Goal: Task Accomplishment & Management: Complete application form

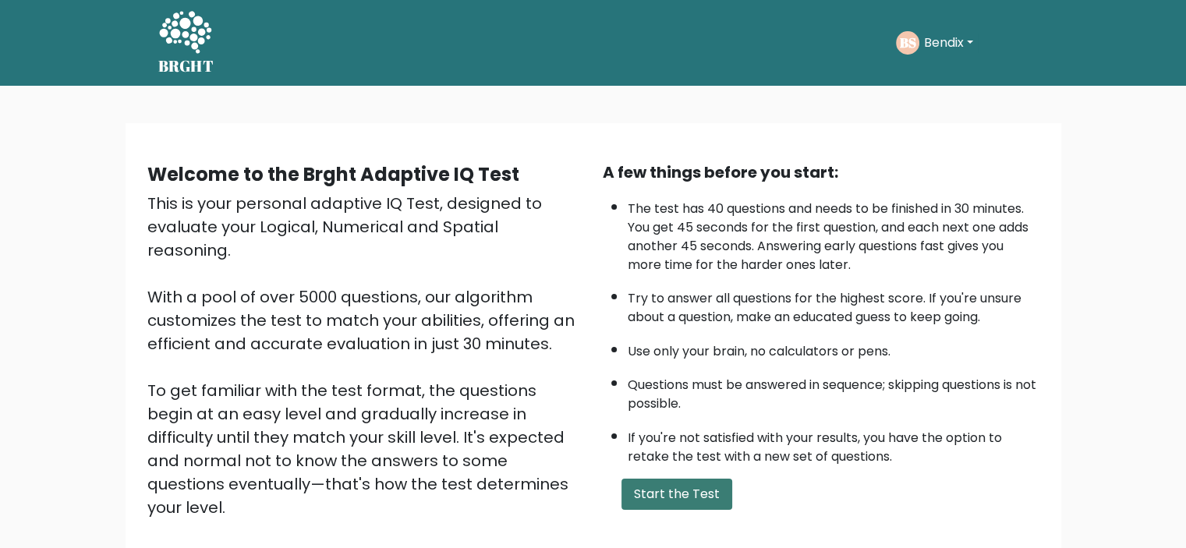
click at [680, 480] on button "Start the Test" at bounding box center [677, 494] width 111 height 31
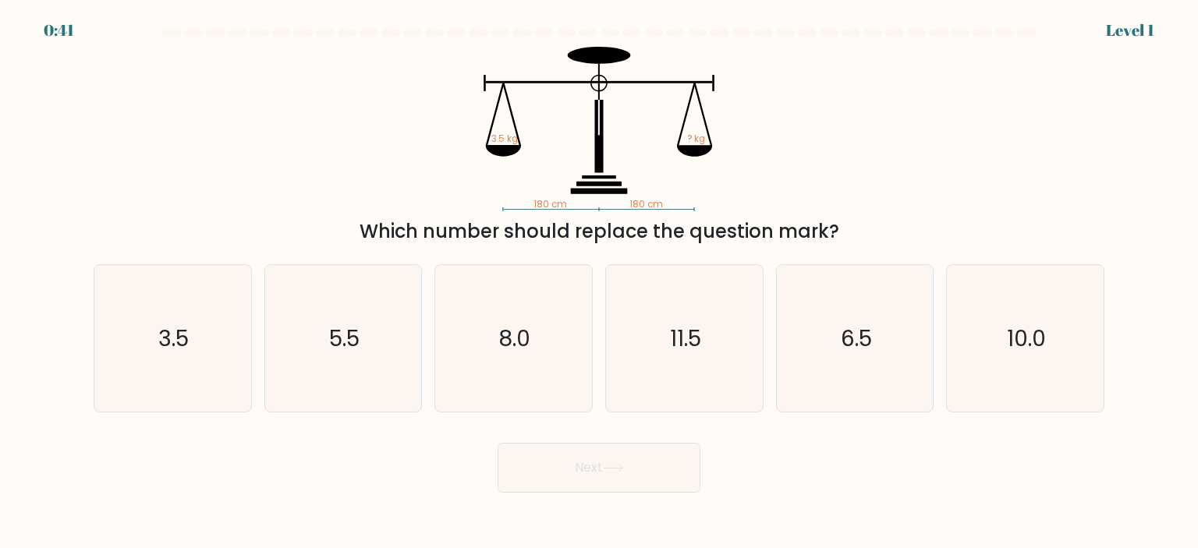
click at [90, 325] on div "a. 3.5" at bounding box center [172, 338] width 171 height 148
click at [124, 326] on icon "3.5" at bounding box center [172, 338] width 147 height 147
click at [599, 282] on input "a. 3.5" at bounding box center [599, 279] width 1 height 8
radio input "true"
click at [635, 476] on button "Next" at bounding box center [599, 468] width 203 height 50
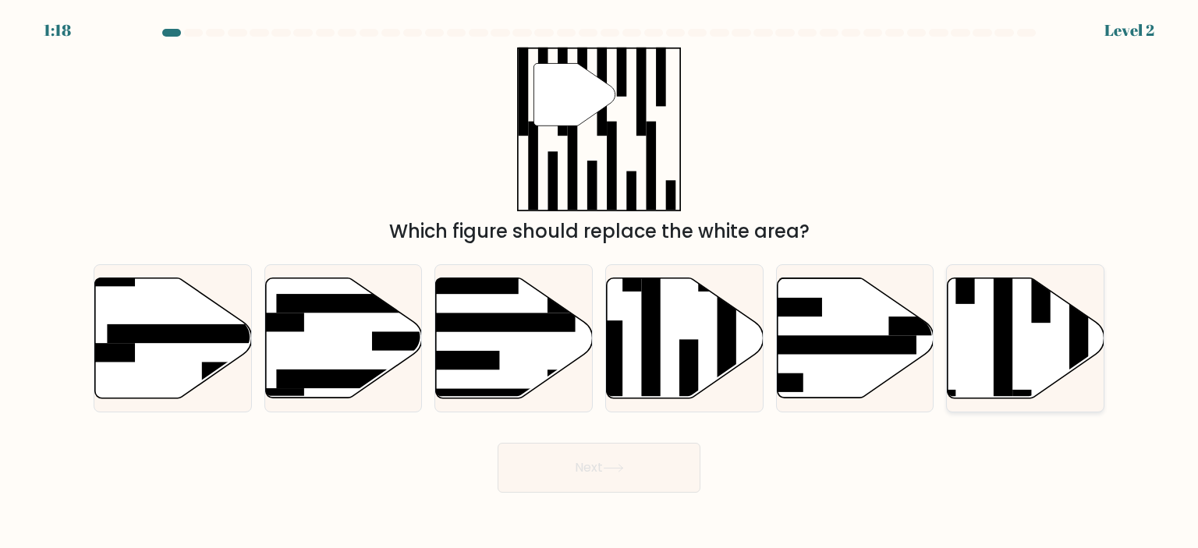
click at [985, 360] on icon at bounding box center [1026, 338] width 157 height 120
click at [600, 282] on input "f." at bounding box center [599, 279] width 1 height 8
radio input "true"
click at [651, 474] on button "Next" at bounding box center [599, 468] width 203 height 50
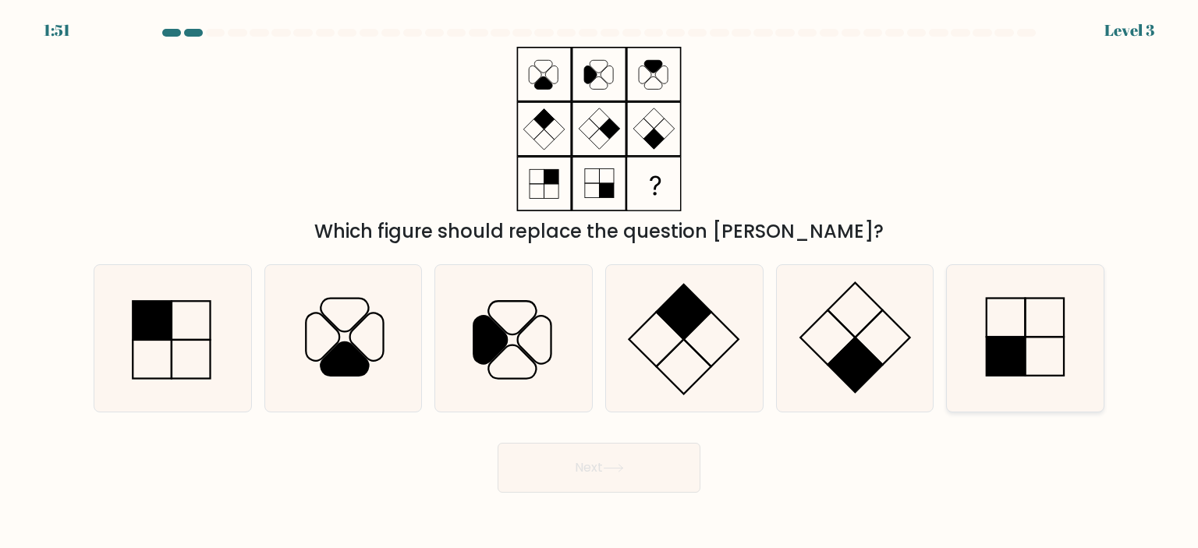
click at [1035, 339] on icon at bounding box center [1025, 338] width 147 height 147
click at [600, 282] on input "f." at bounding box center [599, 279] width 1 height 8
radio input "true"
click at [619, 467] on icon at bounding box center [613, 468] width 21 height 9
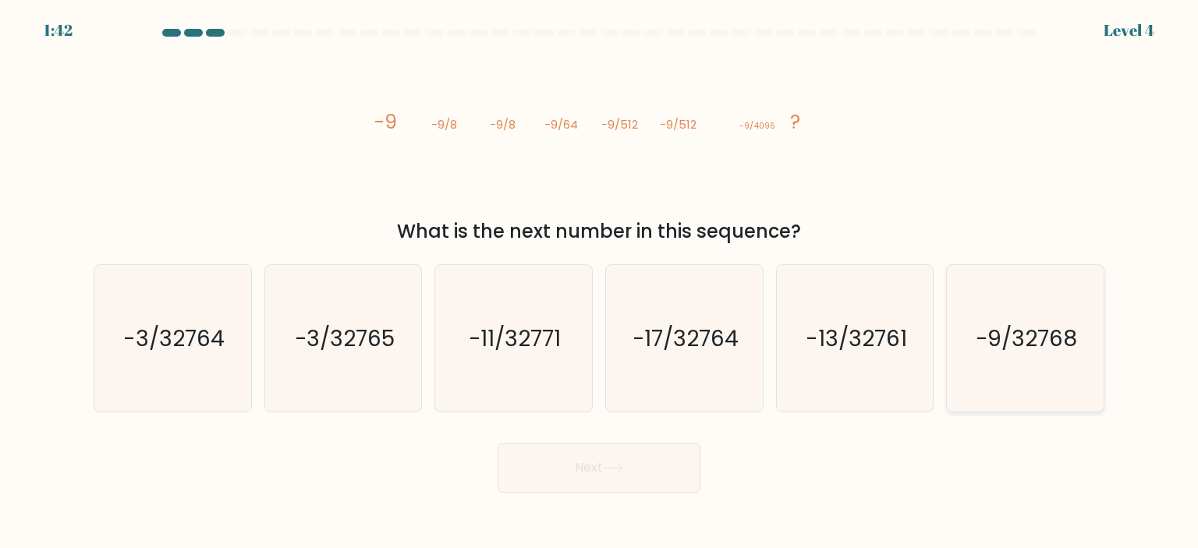
click at [1064, 355] on icon "-9/32768" at bounding box center [1025, 338] width 147 height 147
click at [600, 282] on input "f. -9/32768" at bounding box center [599, 279] width 1 height 8
radio input "true"
click at [664, 461] on button "Next" at bounding box center [599, 468] width 203 height 50
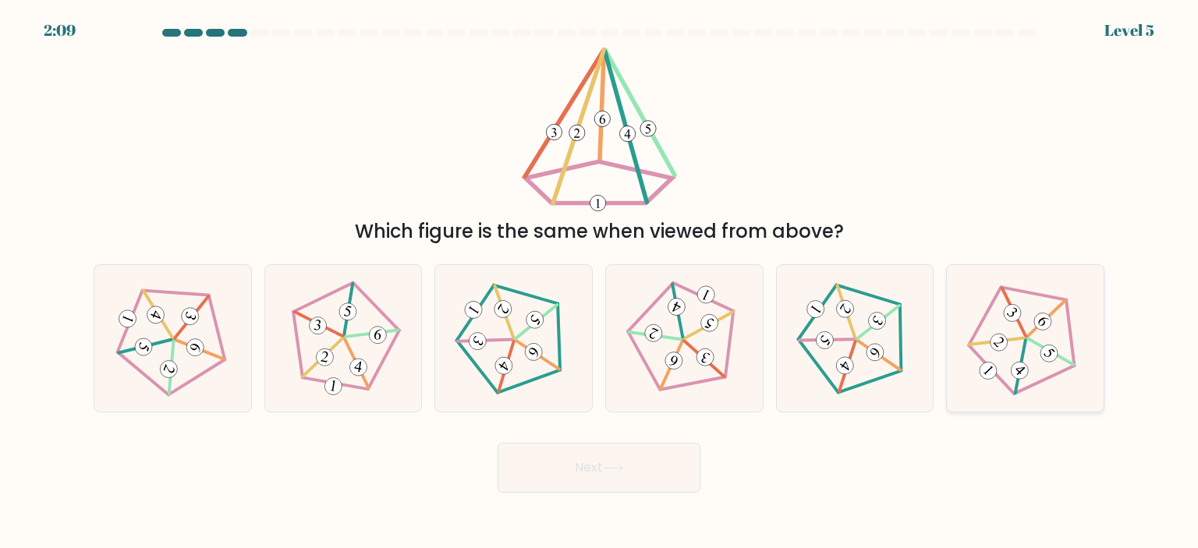
click at [1054, 383] on icon at bounding box center [1025, 339] width 118 height 118
click at [600, 282] on input "f." at bounding box center [599, 279] width 1 height 8
radio input "true"
click at [650, 470] on button "Next" at bounding box center [599, 468] width 203 height 50
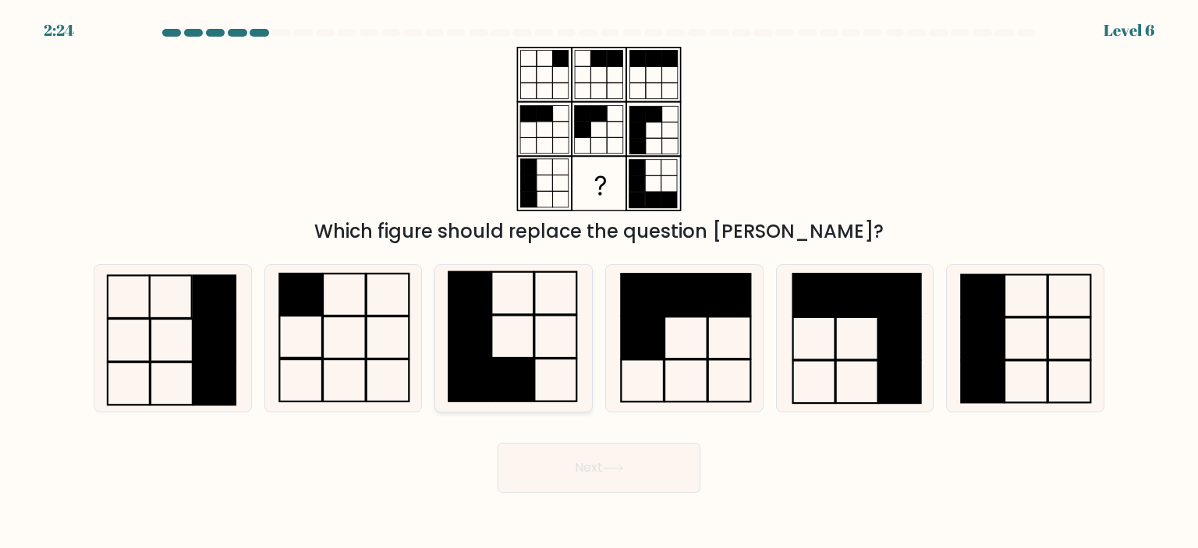
click at [495, 339] on icon at bounding box center [513, 338] width 147 height 147
click at [599, 282] on input "c." at bounding box center [599, 279] width 1 height 8
radio input "true"
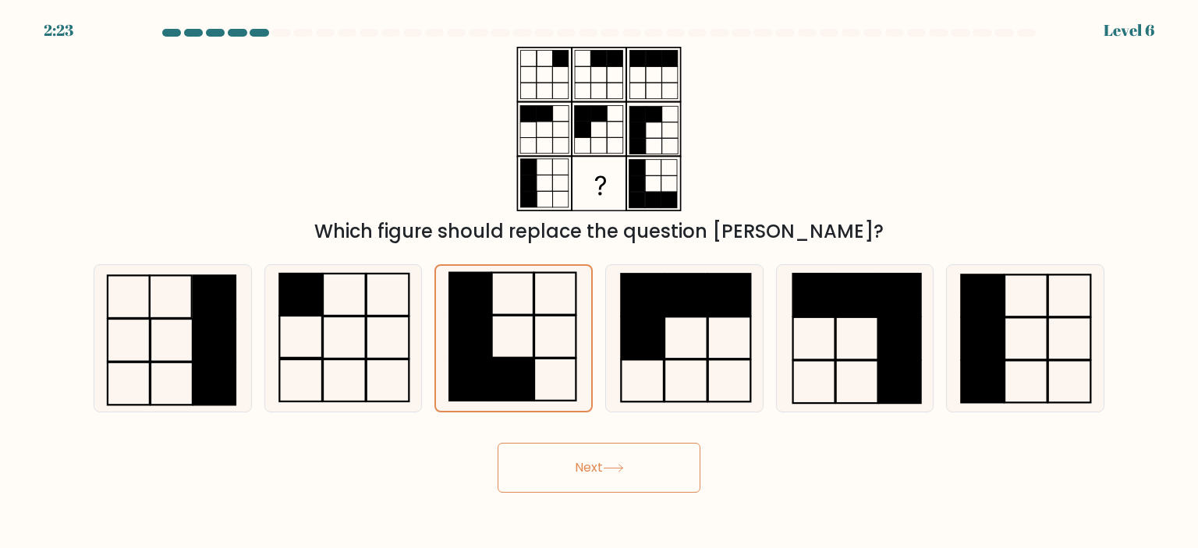
click at [587, 472] on button "Next" at bounding box center [599, 468] width 203 height 50
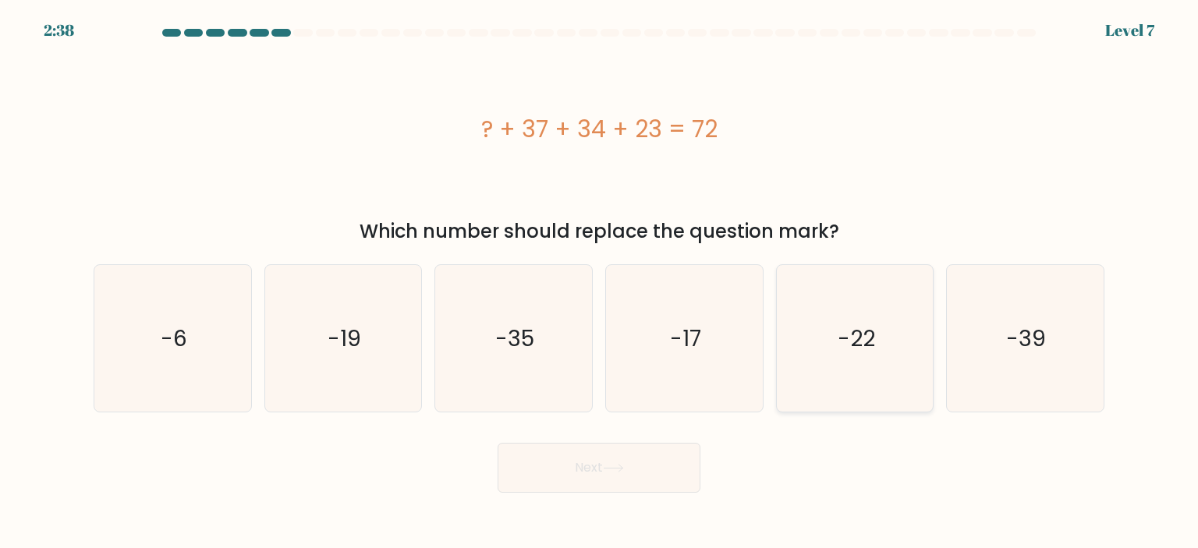
click at [873, 327] on text "-22" at bounding box center [856, 338] width 37 height 31
click at [600, 282] on input "e. -22" at bounding box center [599, 279] width 1 height 8
radio input "true"
click at [617, 471] on icon at bounding box center [613, 468] width 21 height 9
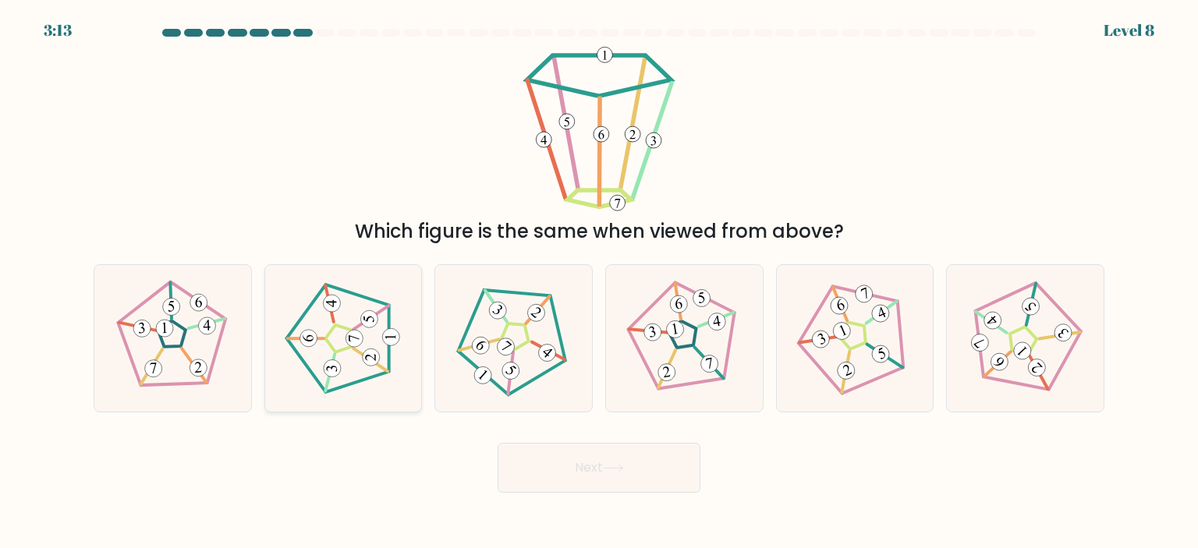
click at [367, 366] on icon at bounding box center [344, 339] width 118 height 118
click at [599, 282] on input "b." at bounding box center [599, 279] width 1 height 8
radio input "true"
click at [579, 475] on button "Next" at bounding box center [599, 468] width 203 height 50
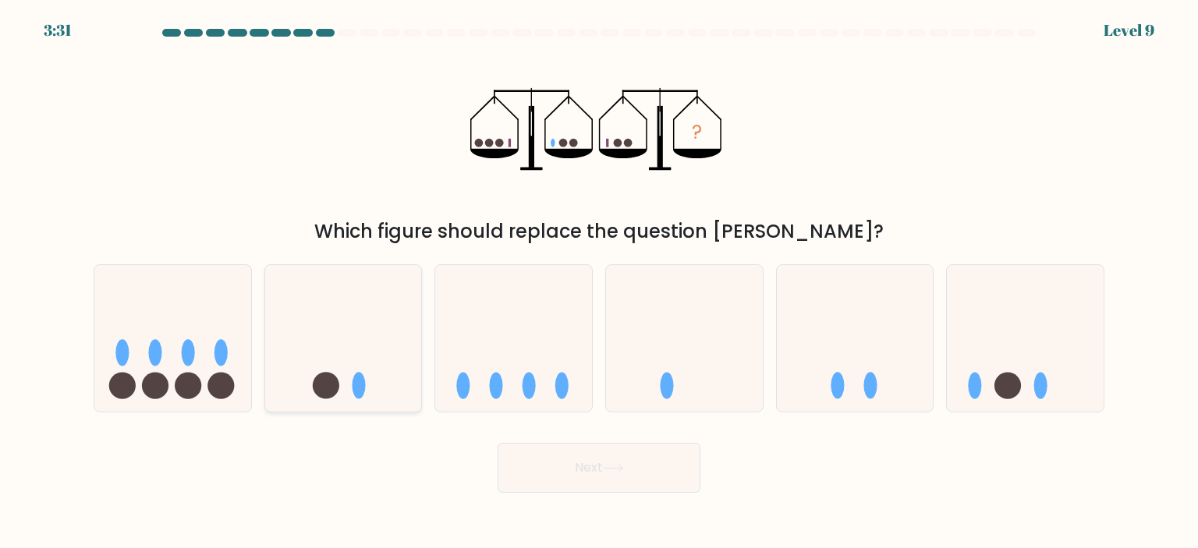
click at [353, 369] on icon at bounding box center [343, 338] width 157 height 129
click at [599, 282] on input "b." at bounding box center [599, 279] width 1 height 8
radio input "true"
click at [566, 466] on button "Next" at bounding box center [599, 468] width 203 height 50
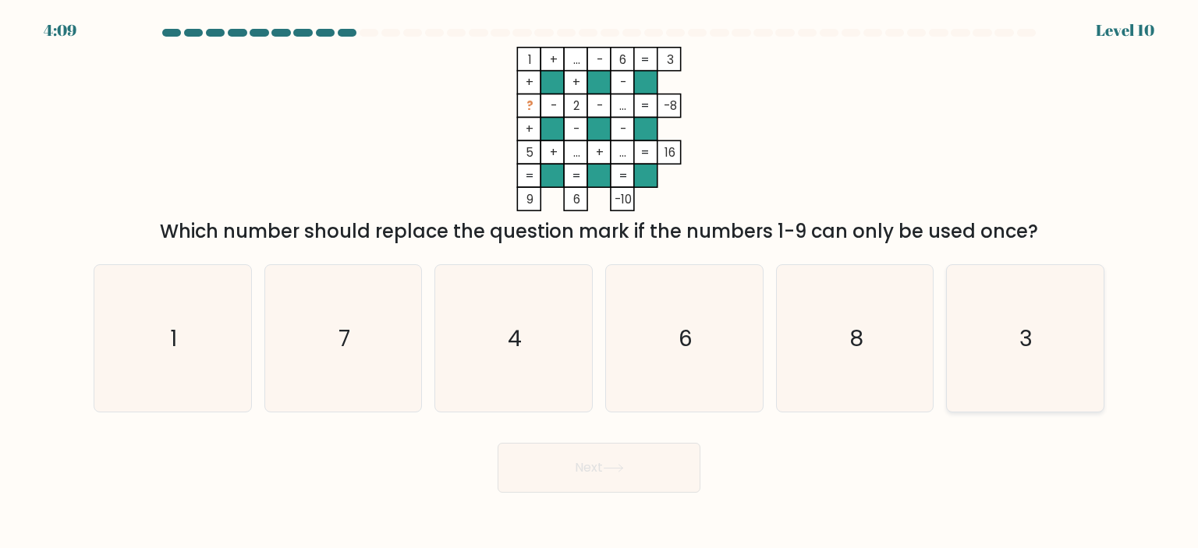
click at [1024, 360] on icon "3" at bounding box center [1025, 338] width 147 height 147
click at [600, 282] on input "f. 3" at bounding box center [599, 279] width 1 height 8
radio input "true"
click at [661, 475] on button "Next" at bounding box center [599, 468] width 203 height 50
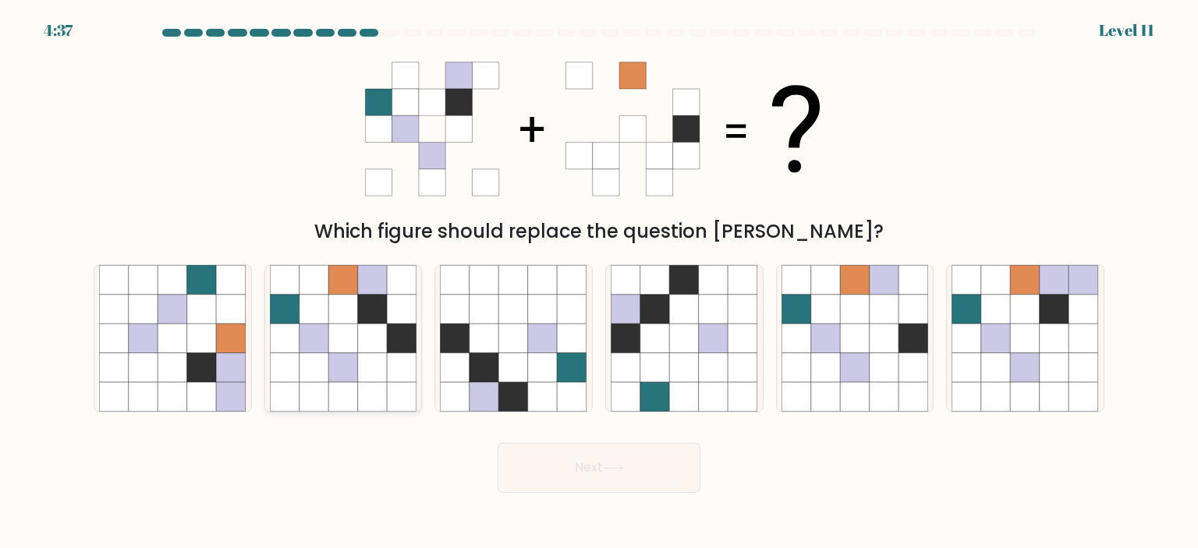
click at [369, 330] on icon at bounding box center [373, 339] width 30 height 30
click at [599, 282] on input "b." at bounding box center [599, 279] width 1 height 8
radio input "true"
click at [583, 451] on button "Next" at bounding box center [599, 468] width 203 height 50
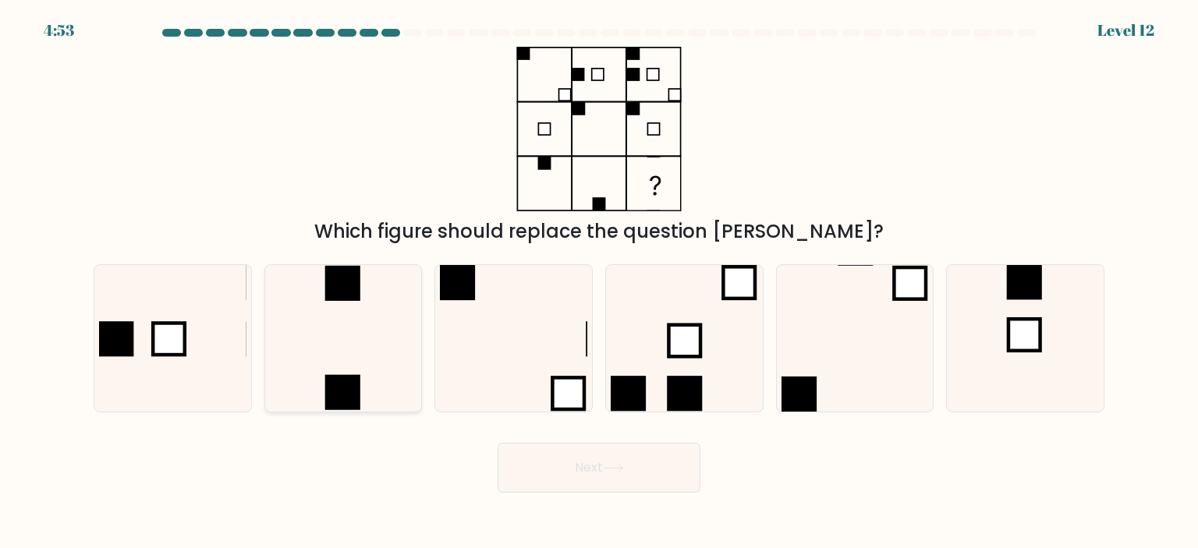
click at [339, 313] on icon at bounding box center [343, 338] width 147 height 147
click at [599, 282] on input "b." at bounding box center [599, 279] width 1 height 8
radio input "true"
click at [634, 466] on button "Next" at bounding box center [599, 468] width 203 height 50
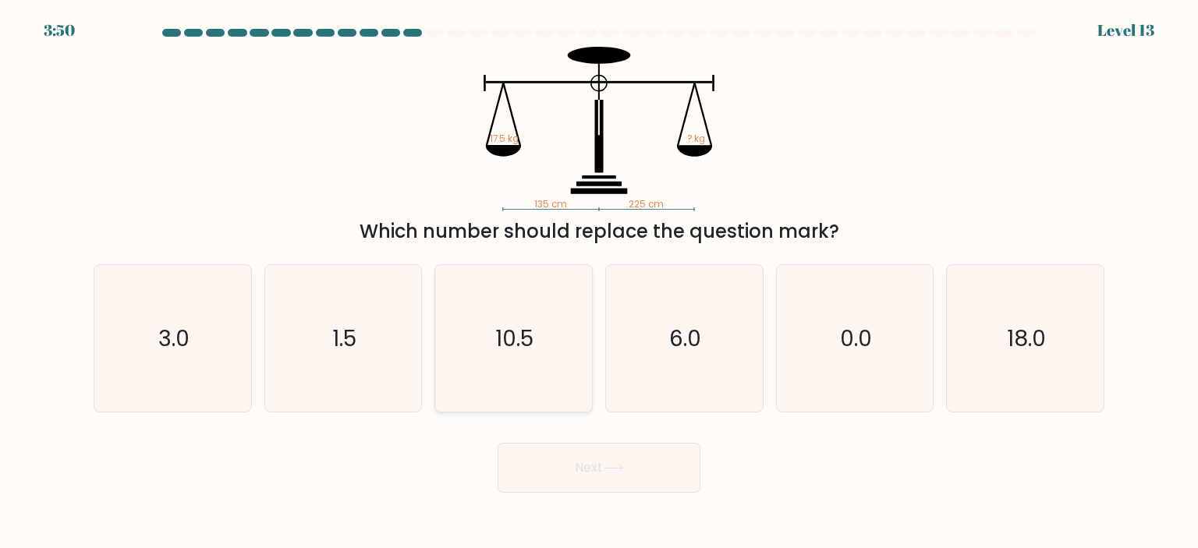
click at [509, 346] on text "10.5" at bounding box center [515, 338] width 38 height 31
click at [599, 282] on input "c. 10.5" at bounding box center [599, 279] width 1 height 8
radio input "true"
click at [608, 480] on button "Next" at bounding box center [599, 468] width 203 height 50
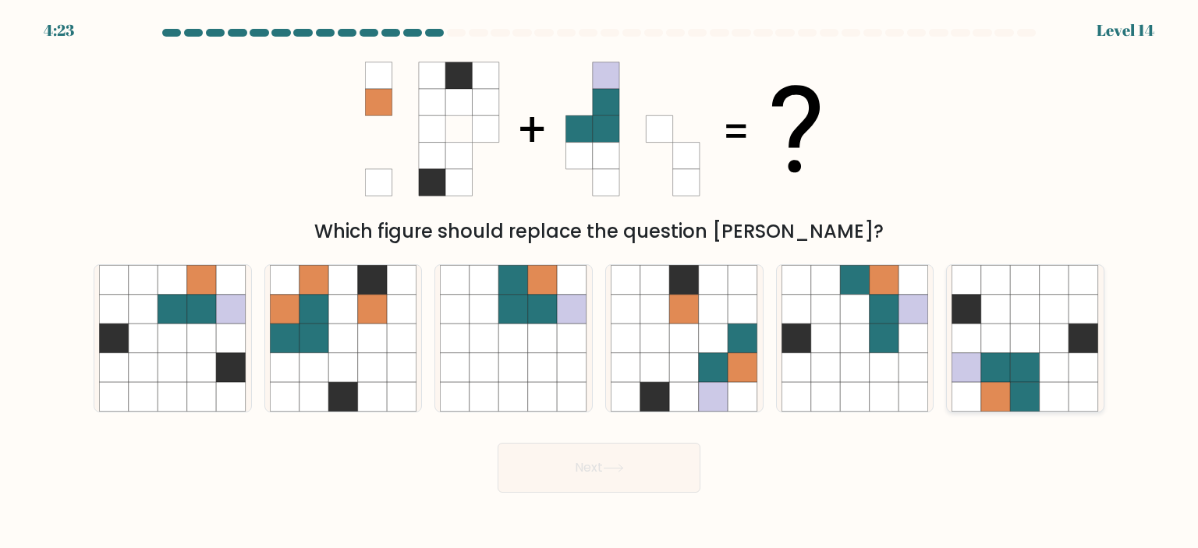
click at [1011, 381] on icon at bounding box center [1026, 368] width 30 height 30
click at [600, 282] on input "f." at bounding box center [599, 279] width 1 height 8
radio input "true"
click at [645, 459] on button "Next" at bounding box center [599, 468] width 203 height 50
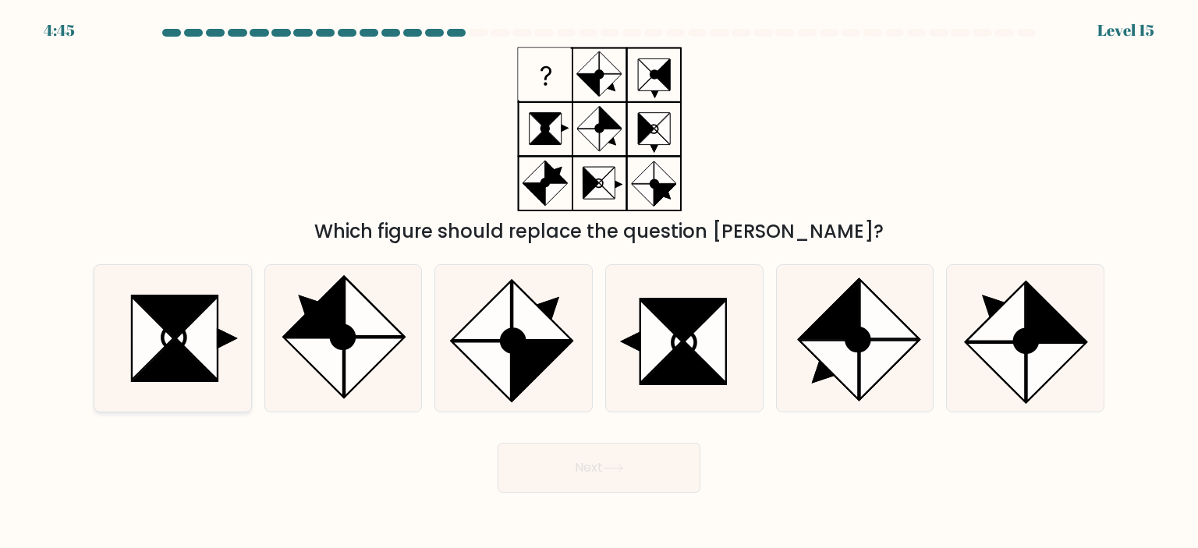
click at [183, 342] on icon at bounding box center [174, 338] width 23 height 23
click at [599, 282] on input "a." at bounding box center [599, 279] width 1 height 8
radio input "true"
click at [611, 466] on icon at bounding box center [613, 468] width 21 height 9
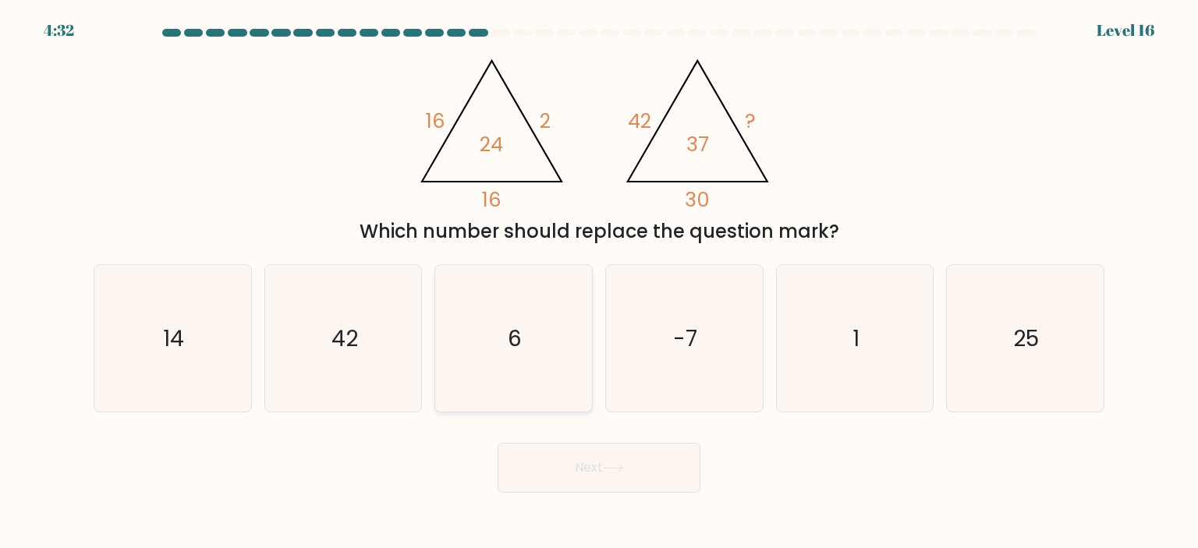
click at [551, 341] on icon "6" at bounding box center [513, 338] width 147 height 147
click at [599, 282] on input "c. 6" at bounding box center [599, 279] width 1 height 8
radio input "true"
click at [597, 467] on button "Next" at bounding box center [599, 468] width 203 height 50
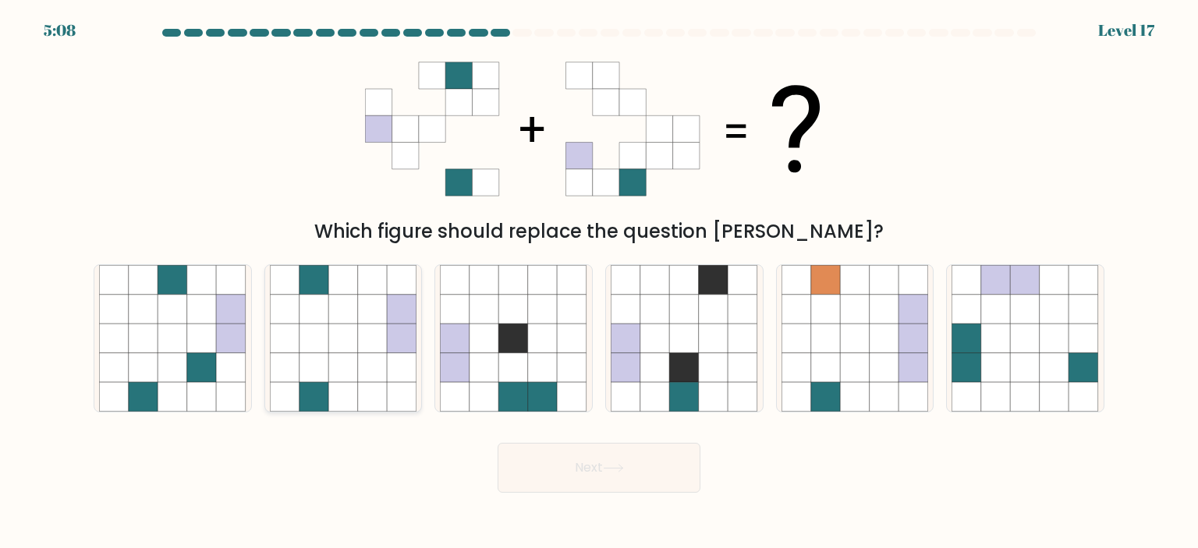
click at [366, 357] on icon at bounding box center [373, 368] width 30 height 30
click at [599, 282] on input "b." at bounding box center [599, 279] width 1 height 8
radio input "true"
click at [225, 375] on icon at bounding box center [232, 368] width 30 height 30
click at [599, 282] on input "a." at bounding box center [599, 279] width 1 height 8
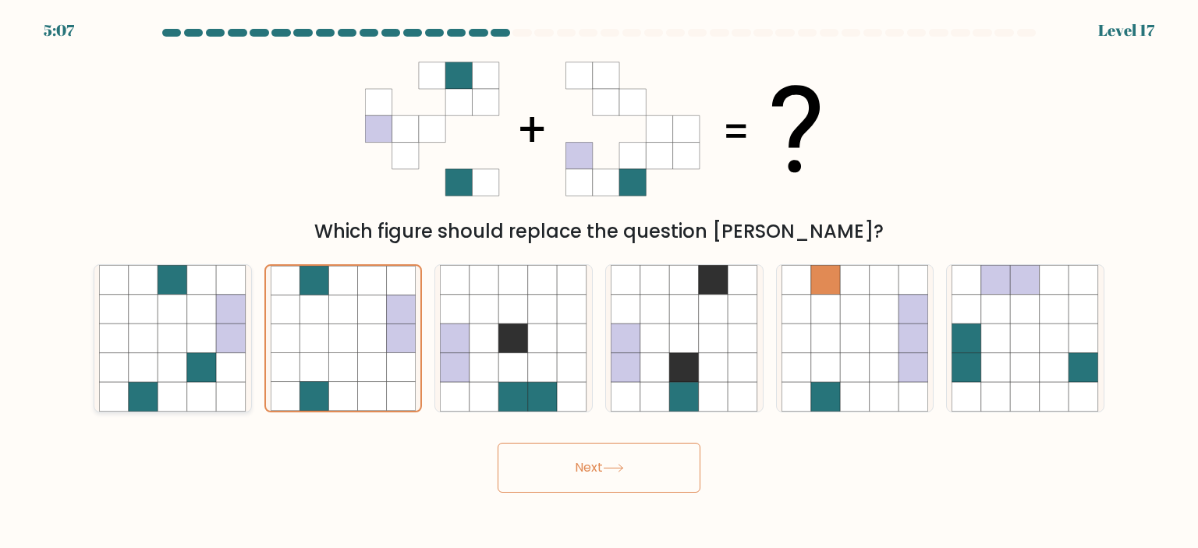
radio input "true"
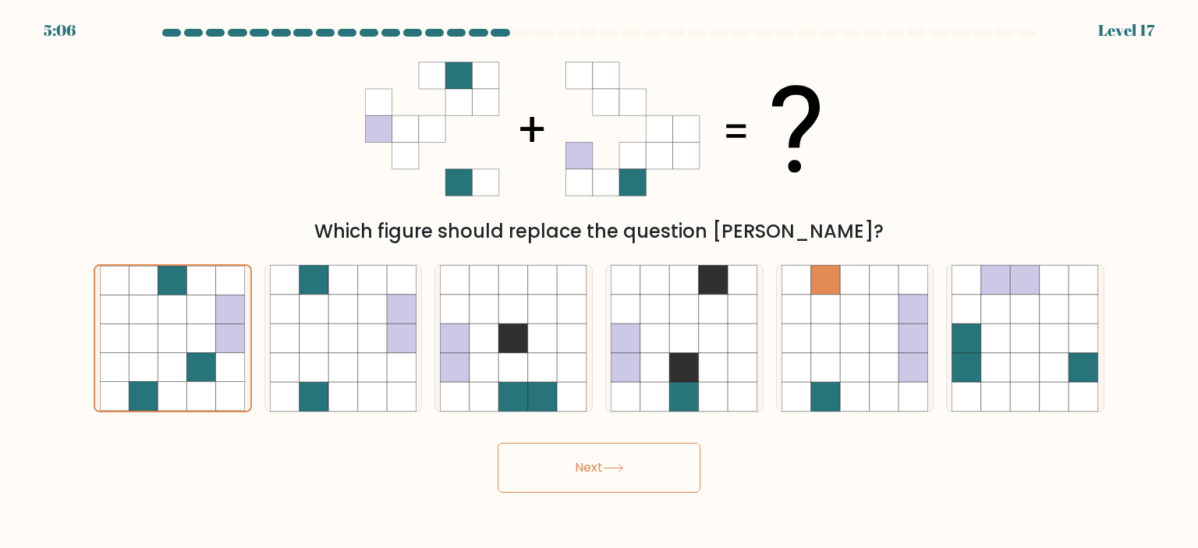
click at [618, 480] on button "Next" at bounding box center [599, 468] width 203 height 50
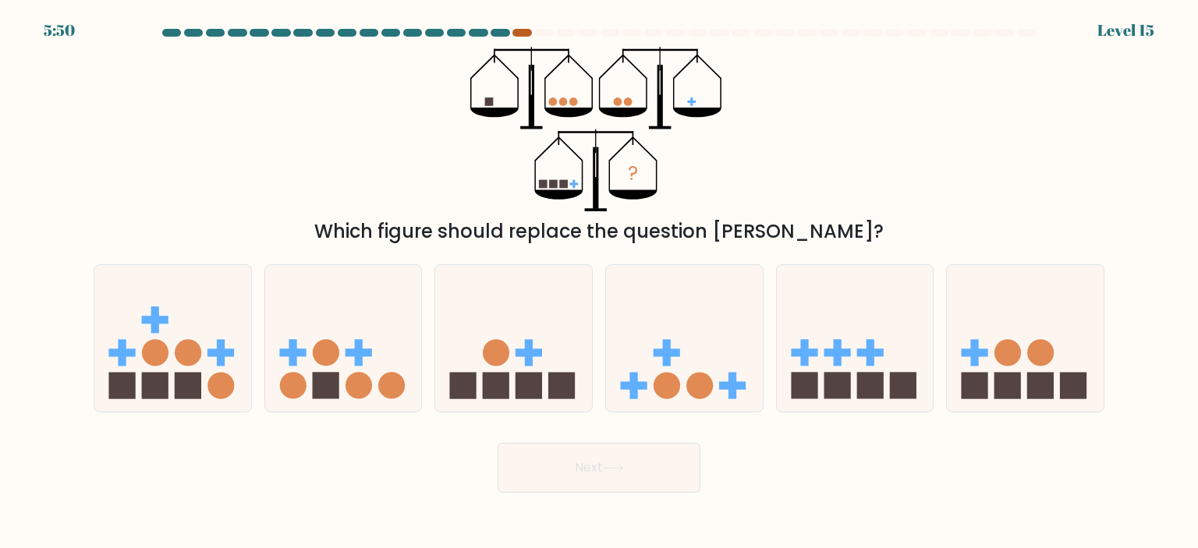
click at [515, 30] on div at bounding box center [521, 33] width 19 height 8
drag, startPoint x: 502, startPoint y: 30, endPoint x: 524, endPoint y: 31, distance: 22.6
click at [502, 30] on div at bounding box center [500, 33] width 19 height 8
click at [524, 32] on div at bounding box center [521, 33] width 19 height 8
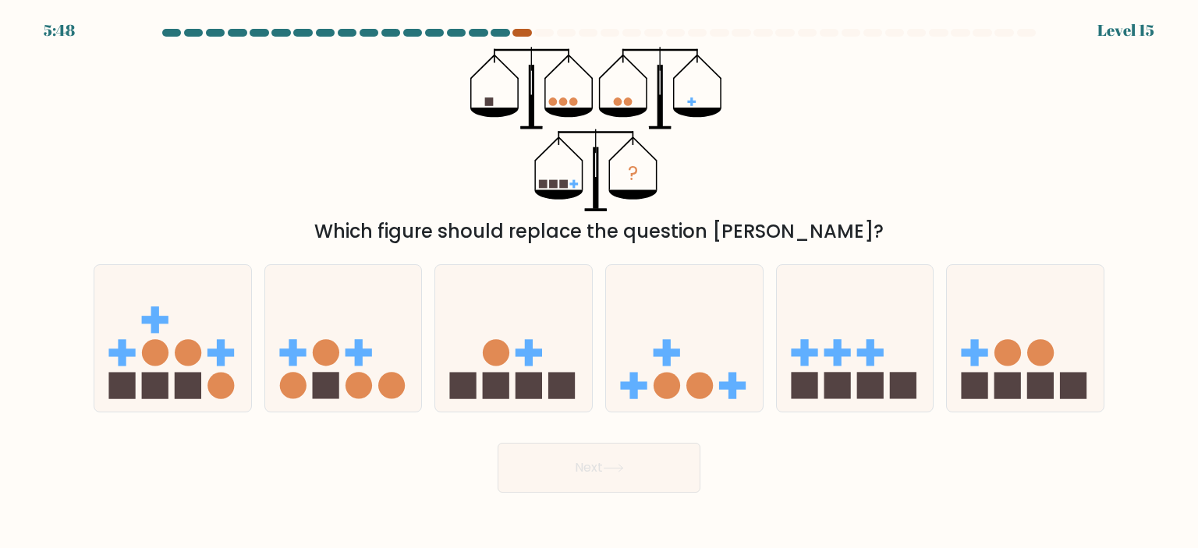
click at [524, 32] on div at bounding box center [521, 33] width 19 height 8
click at [348, 352] on rect at bounding box center [359, 353] width 27 height 8
click at [599, 282] on input "b." at bounding box center [599, 279] width 1 height 8
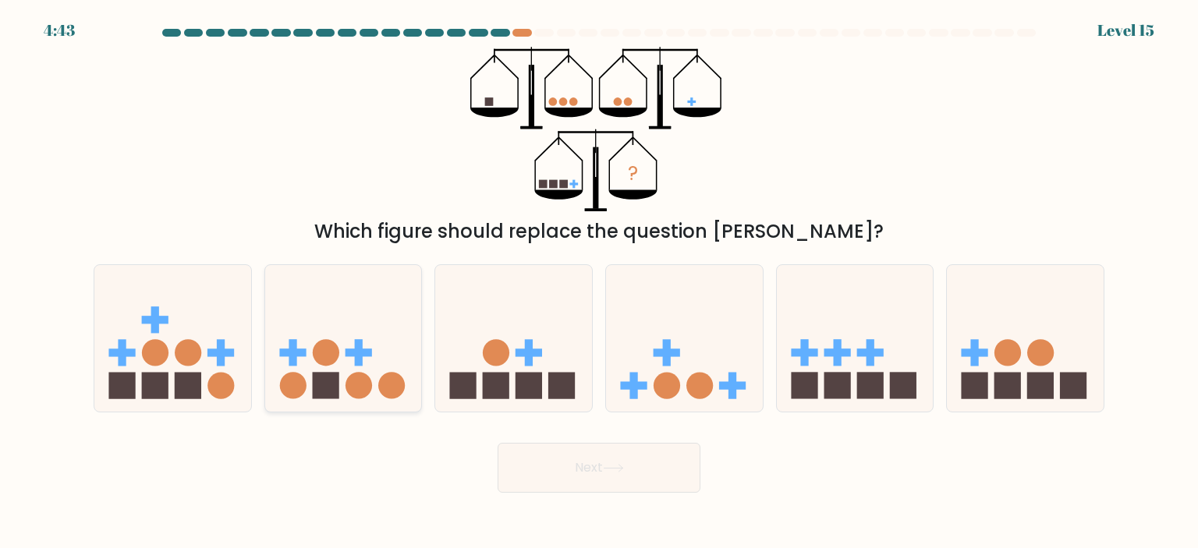
radio input "true"
click at [708, 485] on div "Next" at bounding box center [599, 462] width 1030 height 62
click at [670, 470] on button "Next" at bounding box center [599, 468] width 203 height 50
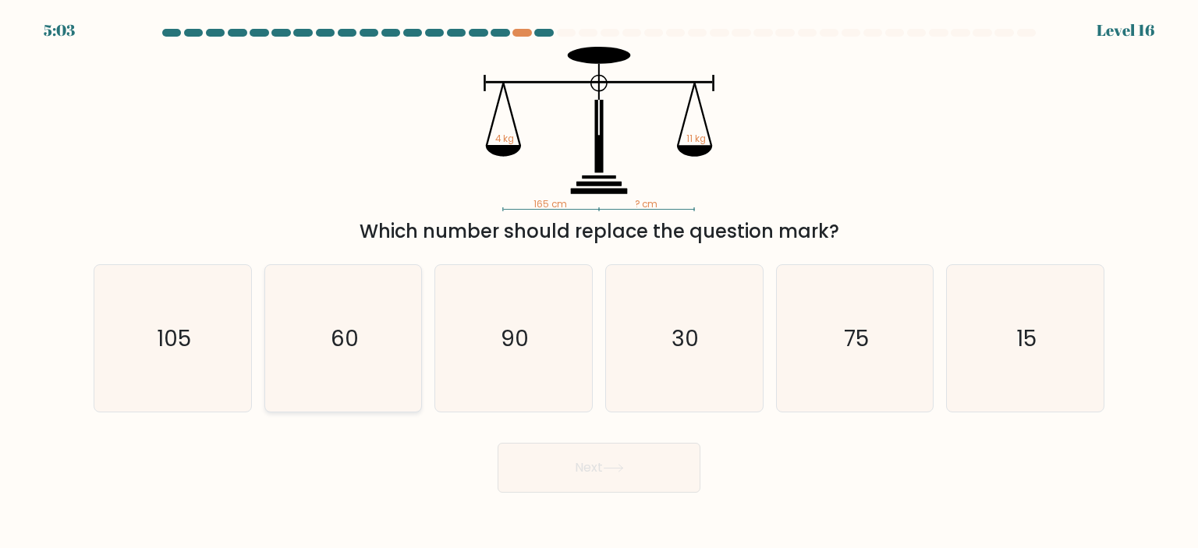
click at [360, 324] on icon "60" at bounding box center [343, 338] width 147 height 147
click at [599, 282] on input "b. 60" at bounding box center [599, 279] width 1 height 8
radio input "true"
click at [636, 463] on button "Next" at bounding box center [599, 468] width 203 height 50
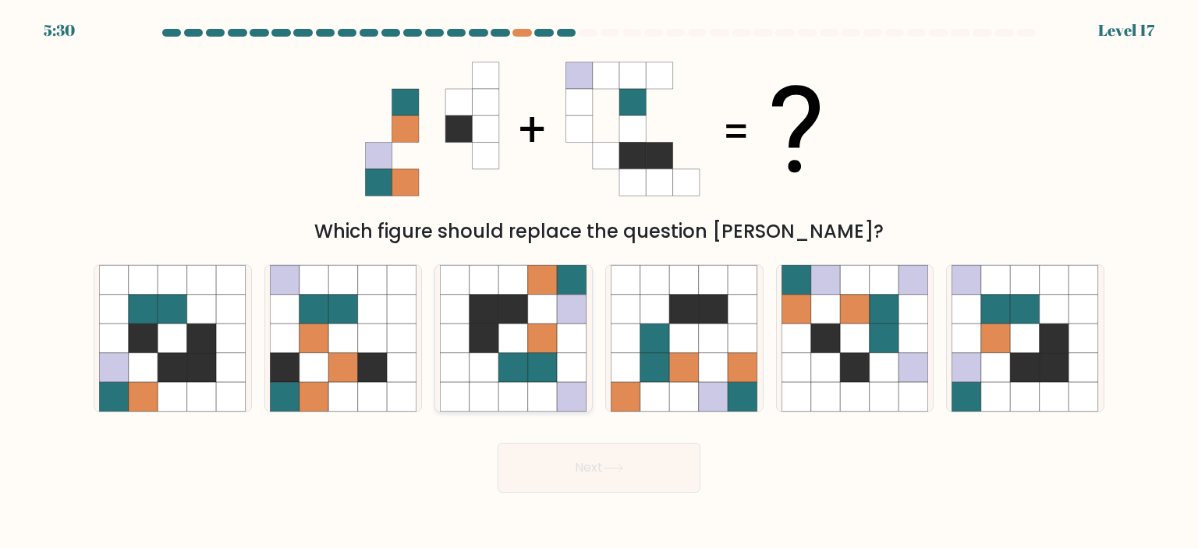
click at [492, 357] on icon at bounding box center [485, 368] width 30 height 30
click at [599, 282] on input "c." at bounding box center [599, 279] width 1 height 8
radio input "true"
click at [591, 461] on button "Next" at bounding box center [599, 468] width 203 height 50
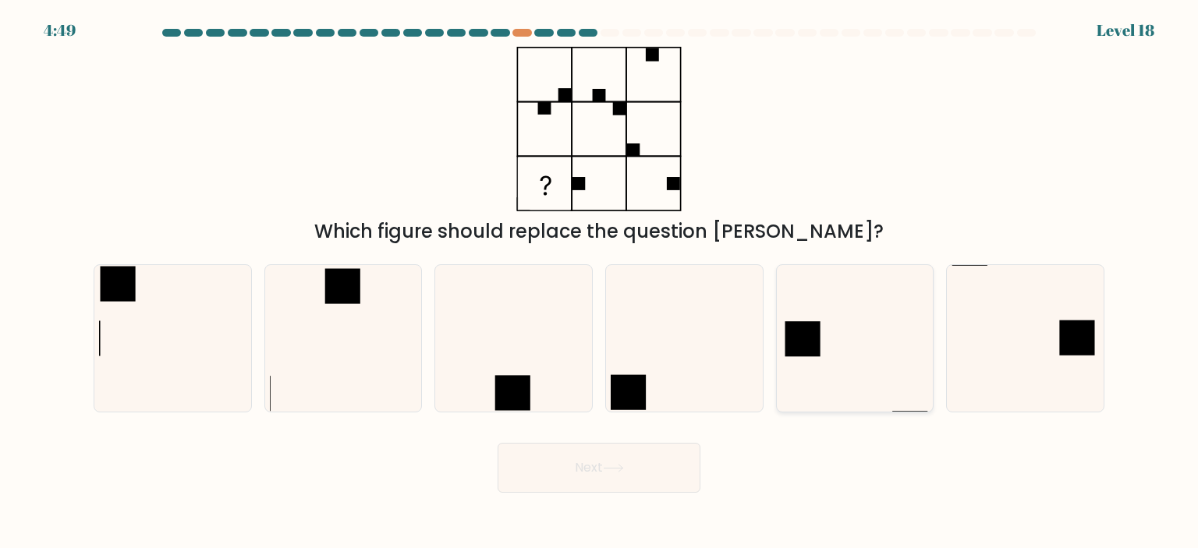
click at [811, 353] on rect at bounding box center [802, 338] width 35 height 35
click at [600, 282] on input "e." at bounding box center [599, 279] width 1 height 8
radio input "true"
click at [605, 473] on button "Next" at bounding box center [599, 468] width 203 height 50
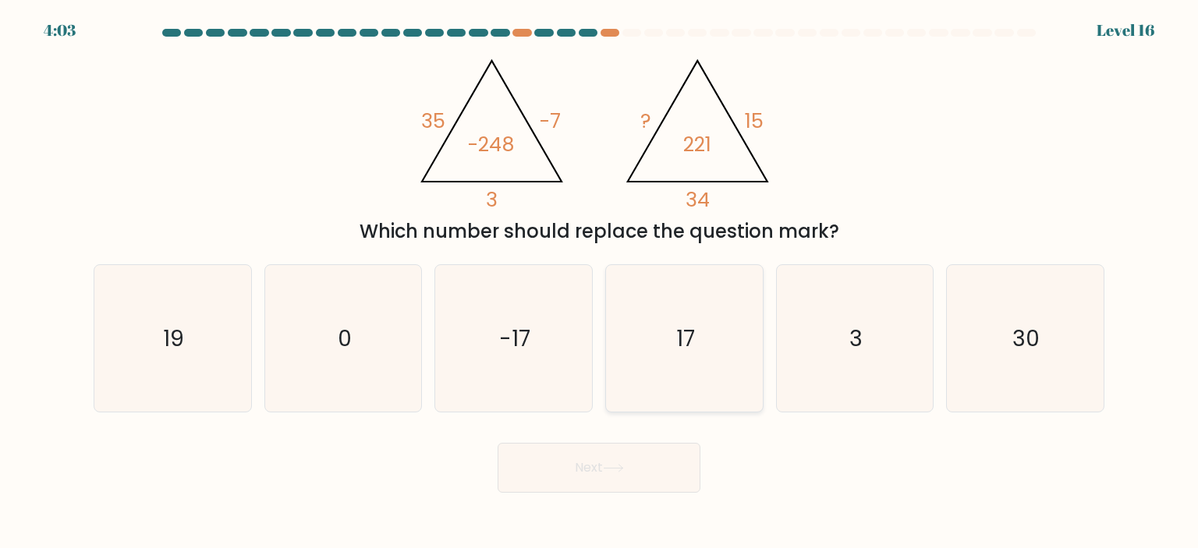
click at [723, 349] on icon "17" at bounding box center [684, 338] width 147 height 147
click at [600, 282] on input "d. 17" at bounding box center [599, 279] width 1 height 8
radio input "true"
click at [657, 488] on button "Next" at bounding box center [599, 468] width 203 height 50
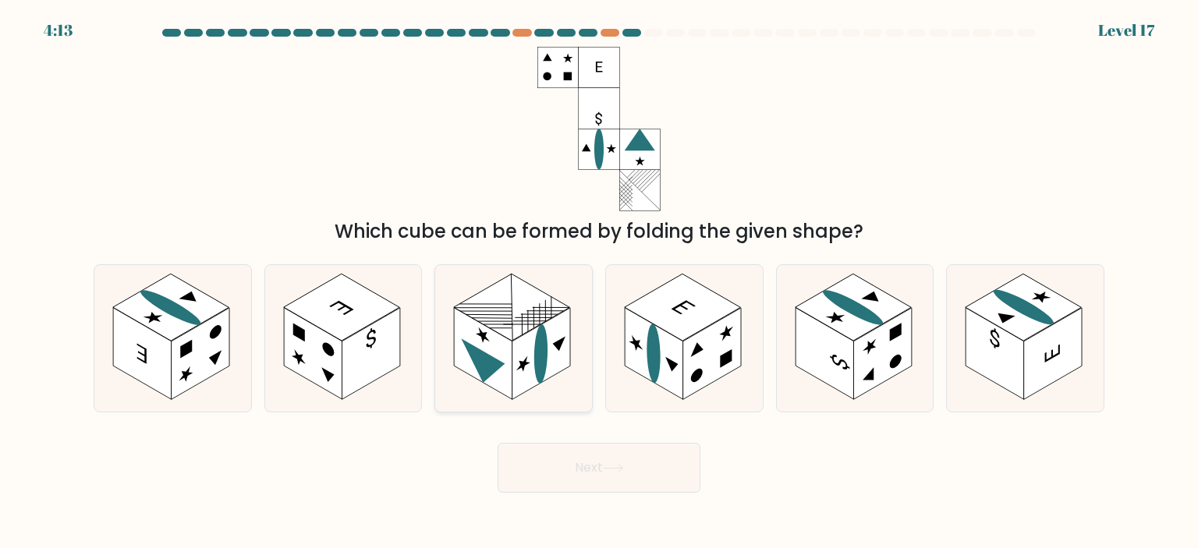
click at [493, 358] on icon at bounding box center [484, 367] width 44 height 57
click at [599, 282] on input "c." at bounding box center [599, 279] width 1 height 8
radio input "true"
click at [636, 463] on button "Next" at bounding box center [599, 468] width 203 height 50
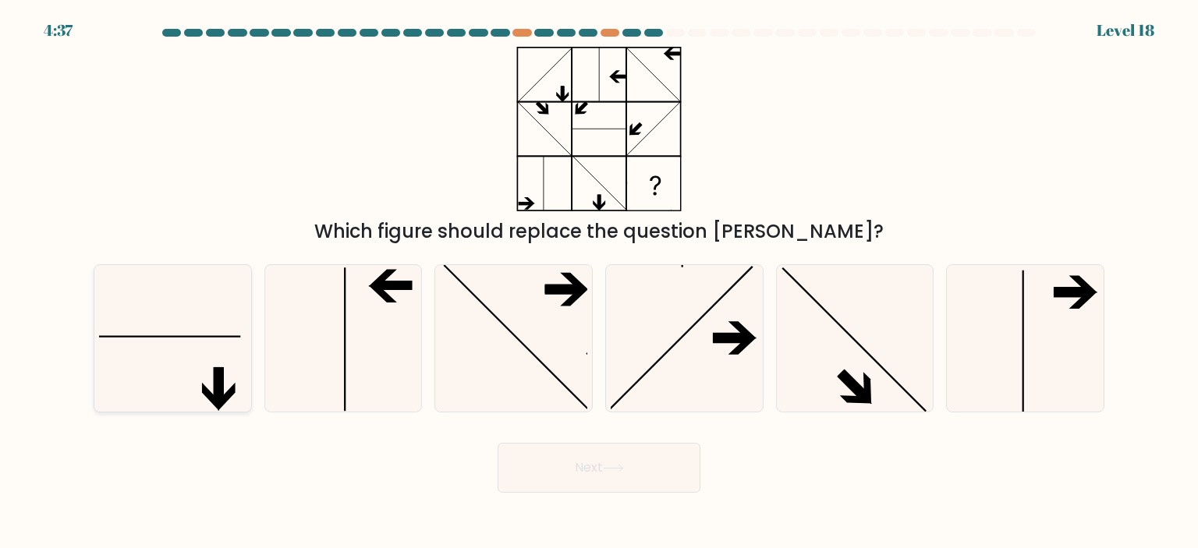
click at [206, 322] on icon at bounding box center [172, 338] width 147 height 147
click at [599, 282] on input "a." at bounding box center [599, 279] width 1 height 8
radio input "true"
click at [609, 481] on button "Next" at bounding box center [599, 468] width 203 height 50
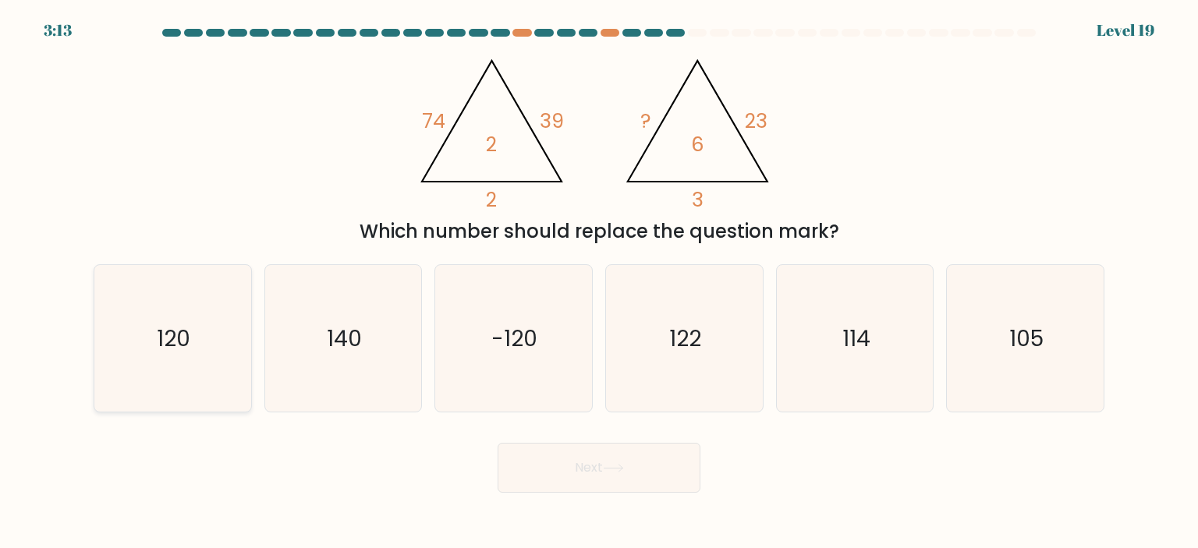
click at [154, 342] on icon "120" at bounding box center [172, 338] width 147 height 147
click at [599, 282] on input "a. 120" at bounding box center [599, 279] width 1 height 8
radio input "true"
click at [617, 470] on icon at bounding box center [613, 468] width 21 height 9
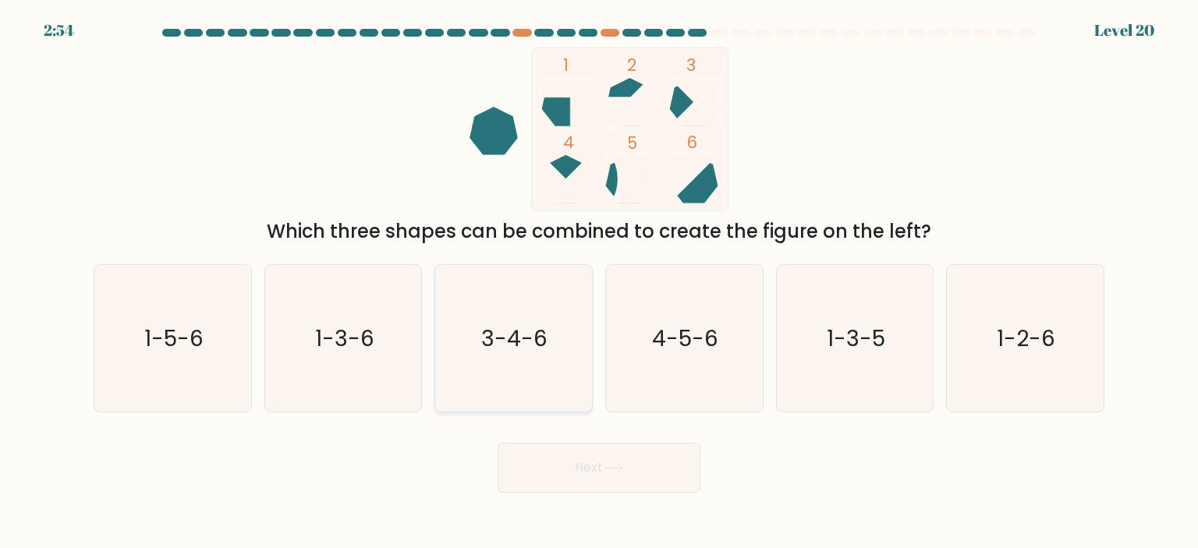
click at [529, 356] on icon "3-4-6" at bounding box center [513, 338] width 147 height 147
click at [599, 282] on input "c. 3-4-6" at bounding box center [599, 279] width 1 height 8
radio input "true"
click at [611, 458] on button "Next" at bounding box center [599, 468] width 203 height 50
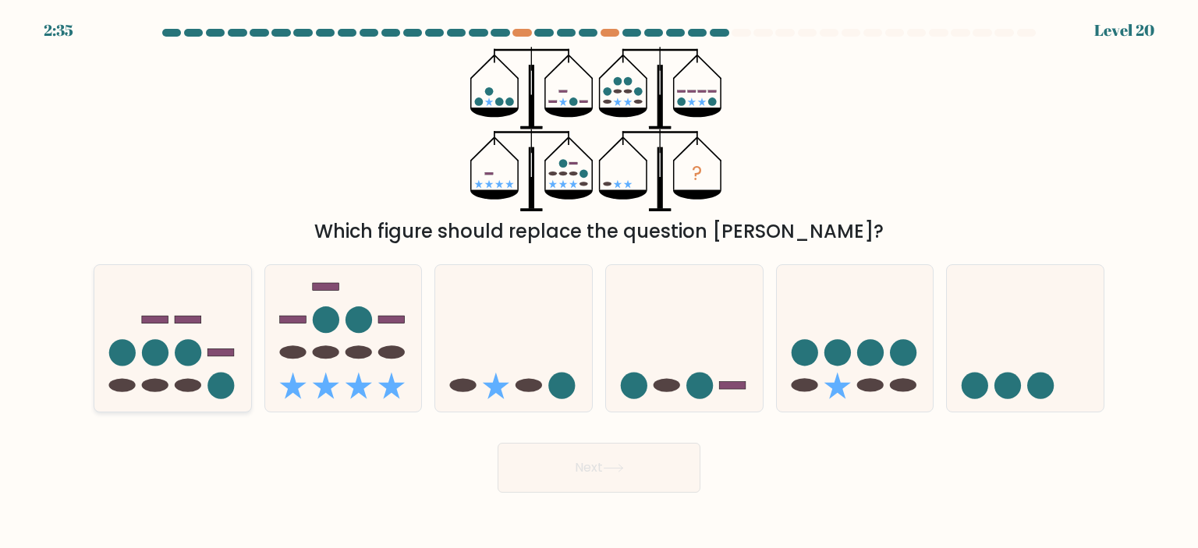
click at [199, 392] on icon at bounding box center [172, 338] width 157 height 129
click at [599, 282] on input "a." at bounding box center [599, 279] width 1 height 8
radio input "true"
click at [567, 485] on button "Next" at bounding box center [599, 468] width 203 height 50
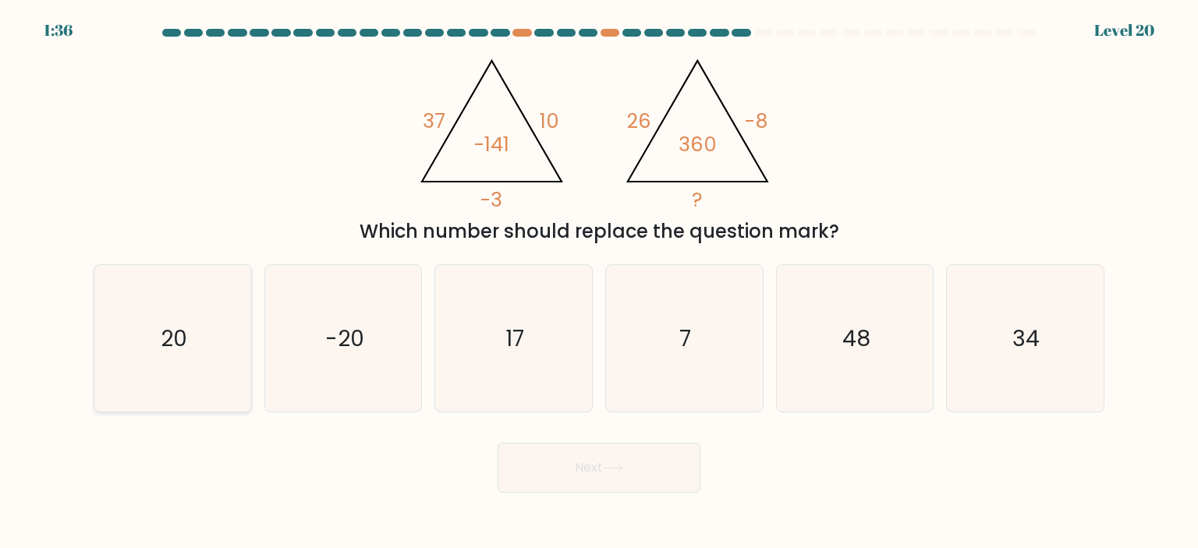
click at [159, 330] on icon "20" at bounding box center [172, 338] width 147 height 147
click at [599, 282] on input "a. 20" at bounding box center [599, 279] width 1 height 8
radio input "true"
click at [583, 460] on button "Next" at bounding box center [599, 468] width 203 height 50
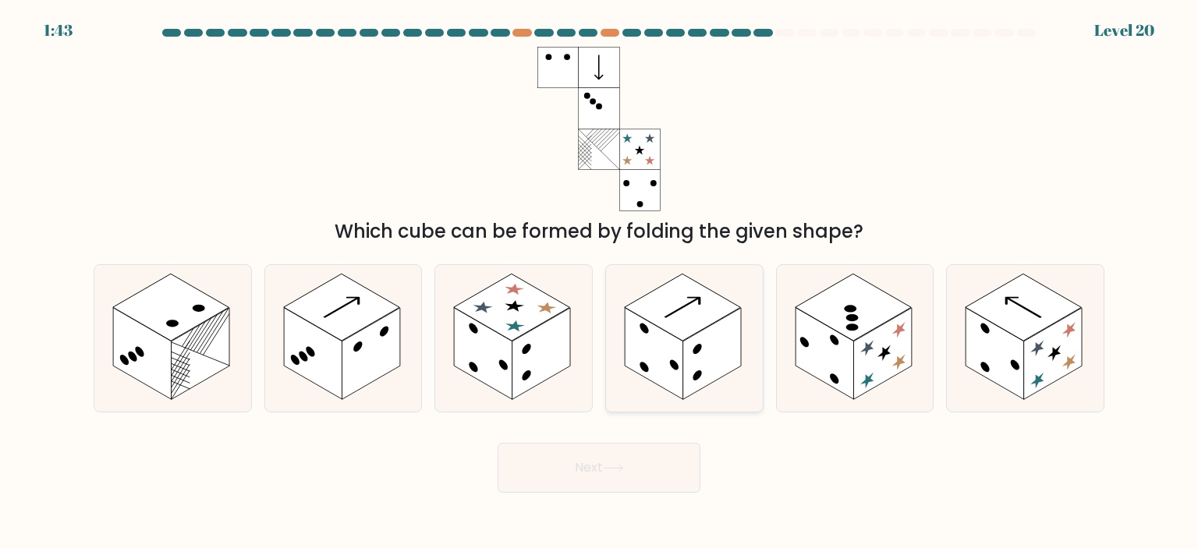
click at [711, 380] on rect at bounding box center [712, 354] width 59 height 92
click at [600, 282] on input "d." at bounding box center [599, 279] width 1 height 8
radio input "true"
click at [614, 480] on button "Next" at bounding box center [599, 468] width 203 height 50
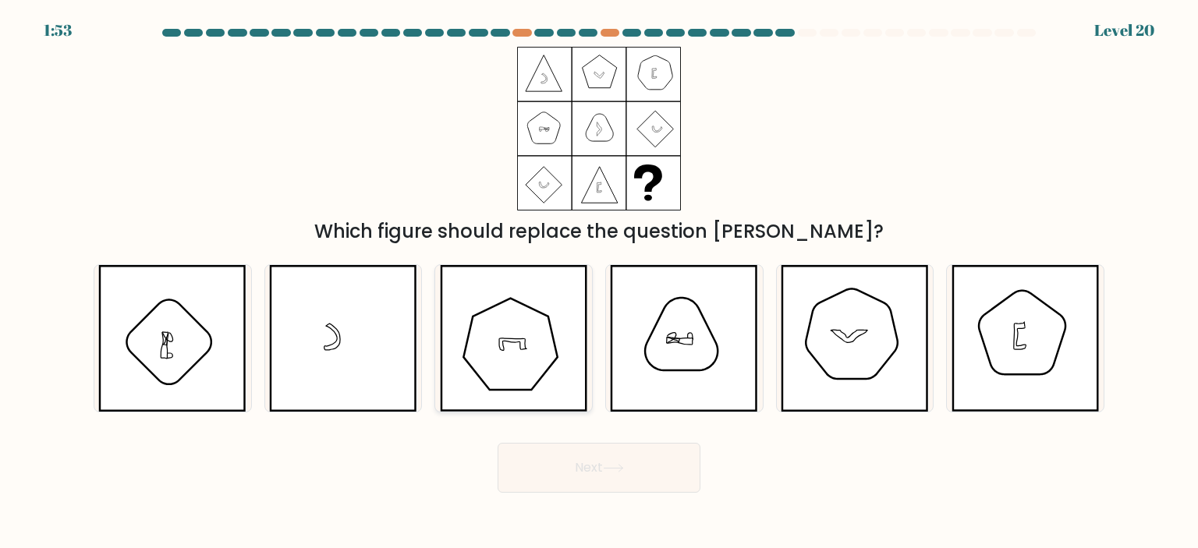
click at [523, 332] on icon at bounding box center [514, 338] width 148 height 147
click at [599, 282] on input "c." at bounding box center [599, 279] width 1 height 8
radio input "true"
click at [600, 458] on button "Next" at bounding box center [599, 468] width 203 height 50
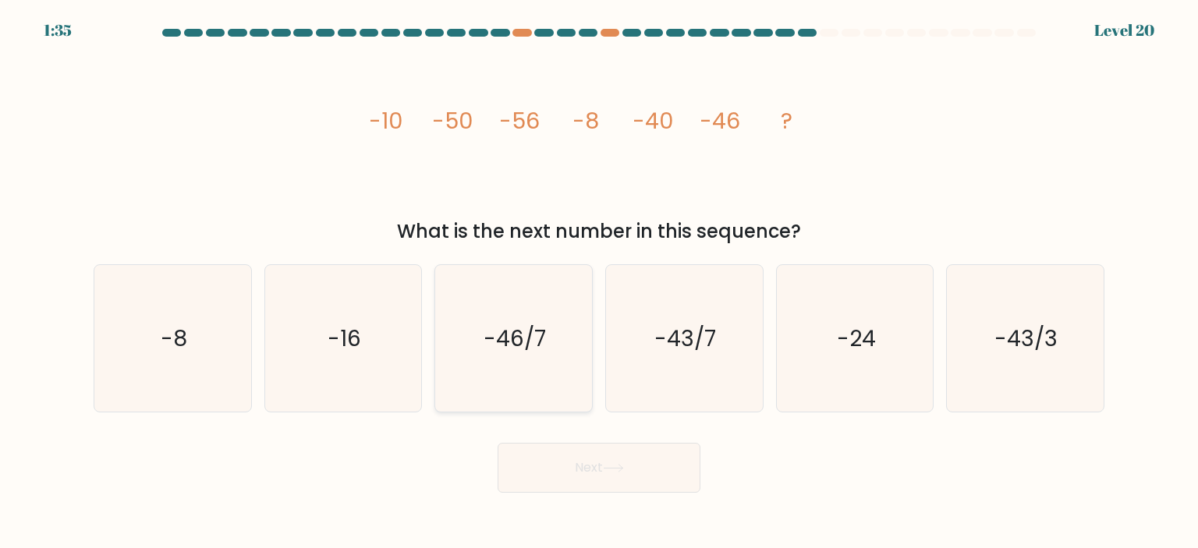
click at [529, 316] on icon "-46/7" at bounding box center [513, 338] width 147 height 147
click at [599, 282] on input "c. -46/7" at bounding box center [599, 279] width 1 height 8
radio input "true"
click at [588, 469] on button "Next" at bounding box center [599, 468] width 203 height 50
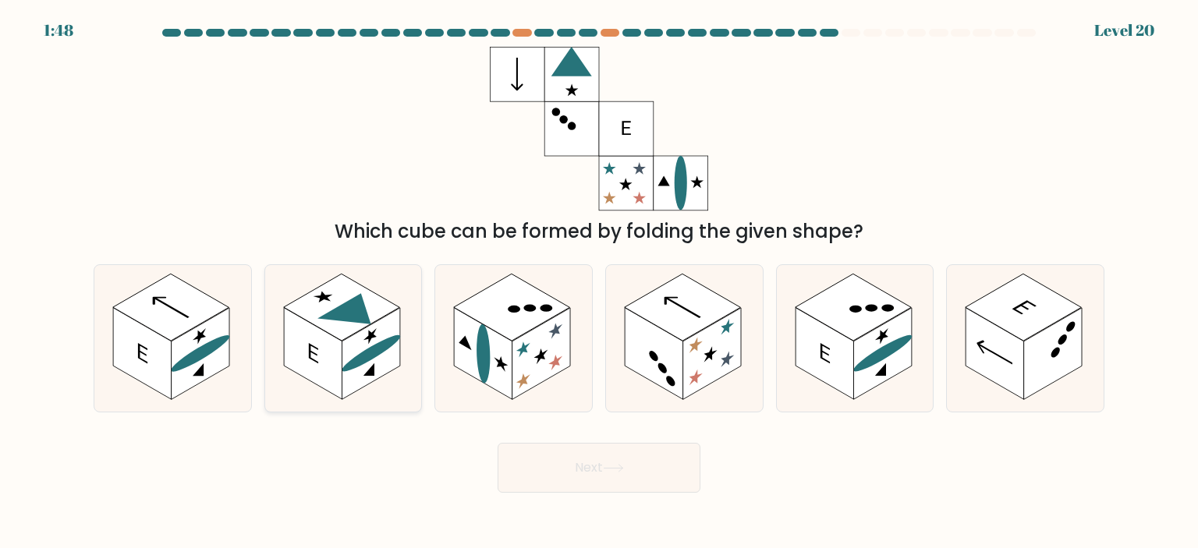
click at [334, 363] on rect at bounding box center [313, 354] width 59 height 92
click at [599, 282] on input "b." at bounding box center [599, 279] width 1 height 8
radio input "true"
click at [663, 466] on button "Next" at bounding box center [599, 468] width 203 height 50
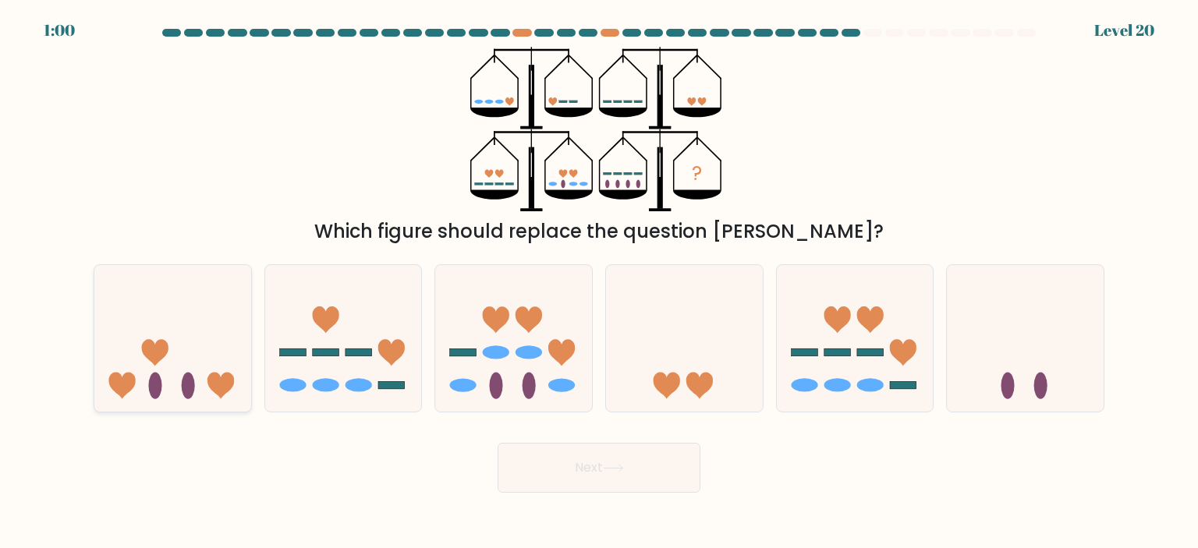
click at [176, 348] on icon at bounding box center [172, 338] width 157 height 129
click at [599, 282] on input "a." at bounding box center [599, 279] width 1 height 8
radio input "true"
click at [546, 473] on button "Next" at bounding box center [599, 468] width 203 height 50
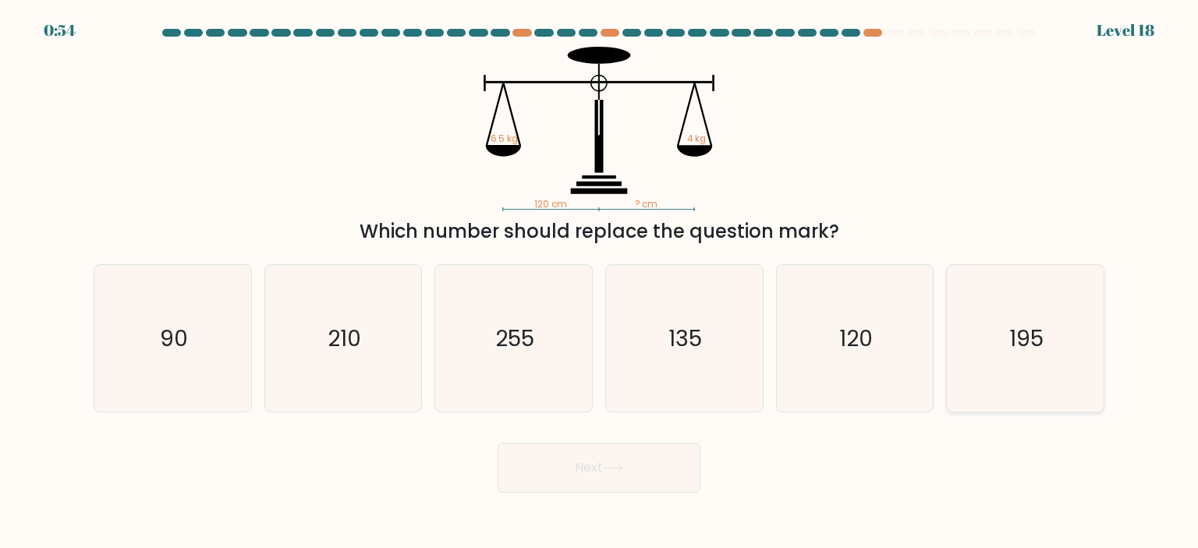
click at [1061, 346] on icon "195" at bounding box center [1025, 338] width 147 height 147
click at [600, 282] on input "f. 195" at bounding box center [599, 279] width 1 height 8
radio input "true"
click at [638, 468] on button "Next" at bounding box center [599, 468] width 203 height 50
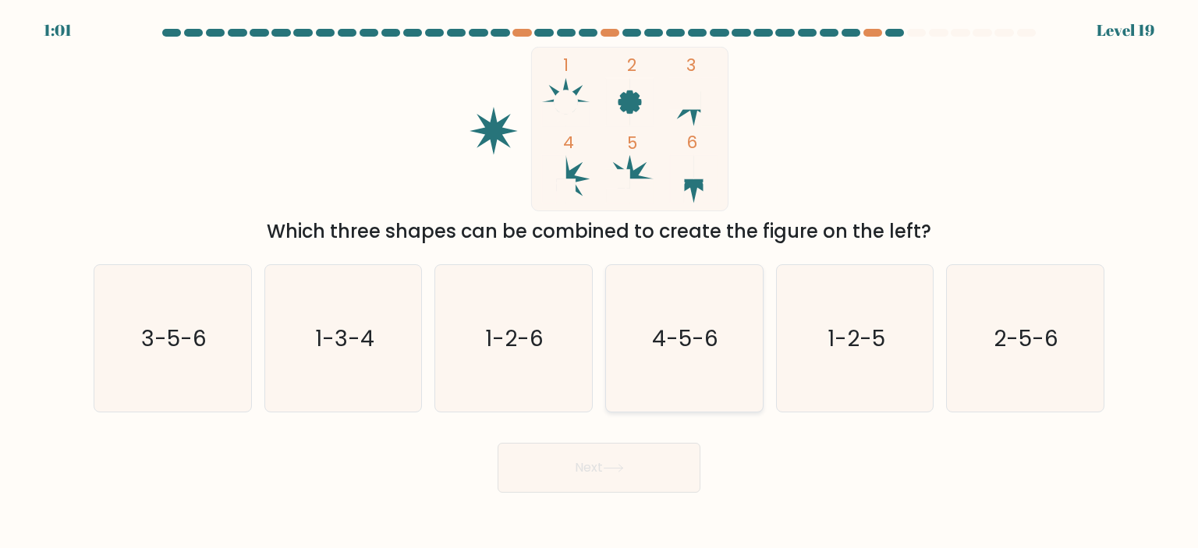
click at [672, 314] on icon "4-5-6" at bounding box center [684, 338] width 147 height 147
click at [600, 282] on input "d. 4-5-6" at bounding box center [599, 279] width 1 height 8
radio input "true"
click at [624, 466] on icon at bounding box center [613, 468] width 21 height 9
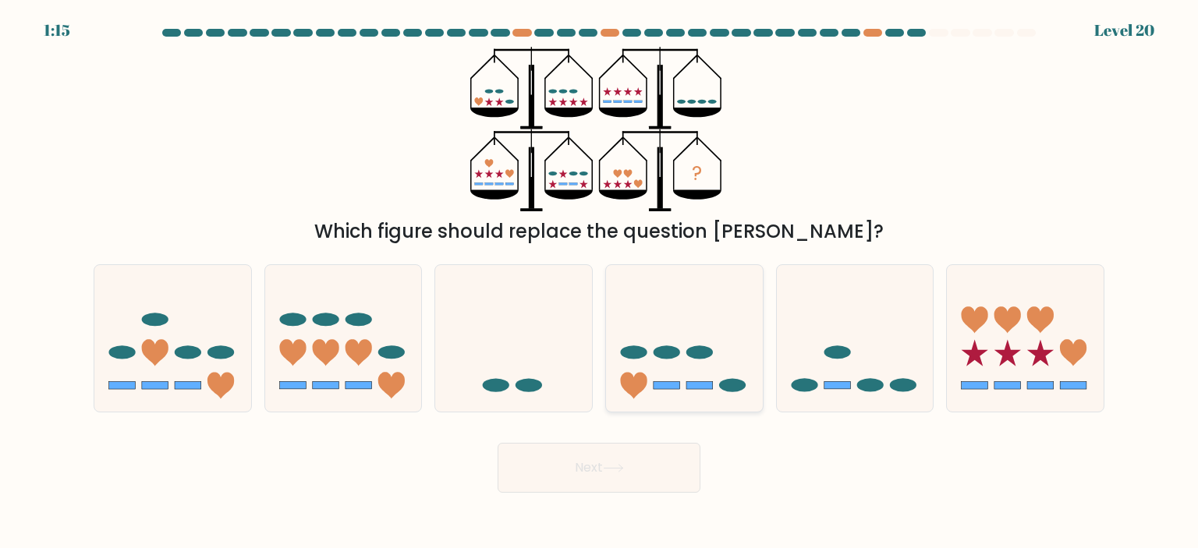
click at [669, 364] on icon at bounding box center [684, 338] width 157 height 129
click at [600, 282] on input "d." at bounding box center [599, 279] width 1 height 8
radio input "true"
click at [658, 470] on button "Next" at bounding box center [599, 468] width 203 height 50
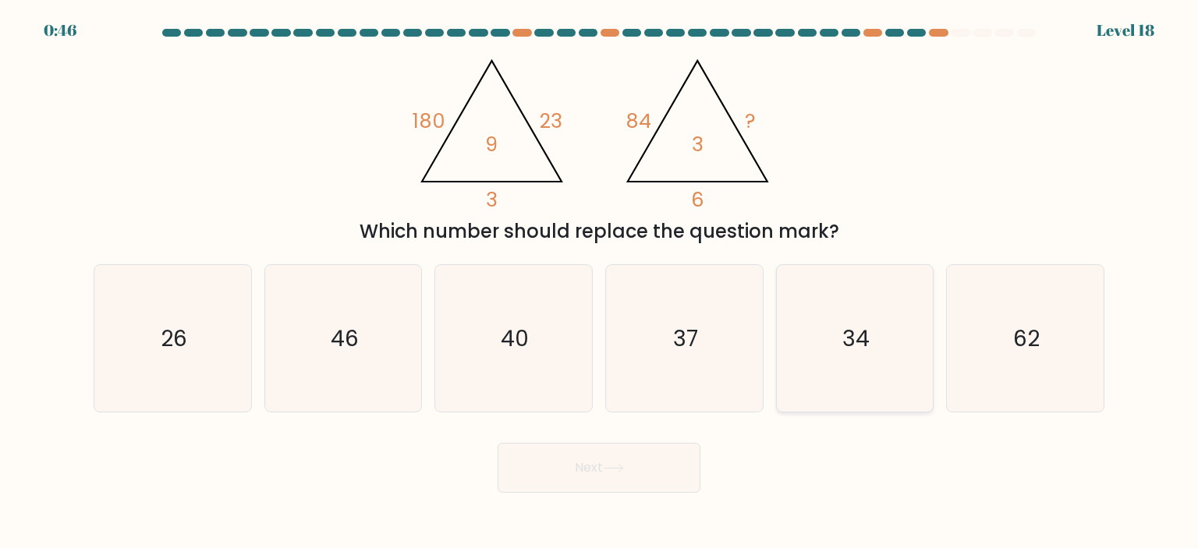
click at [857, 355] on icon "34" at bounding box center [855, 338] width 147 height 147
click at [600, 282] on input "e. 34" at bounding box center [599, 279] width 1 height 8
radio input "true"
click at [658, 471] on button "Next" at bounding box center [599, 468] width 203 height 50
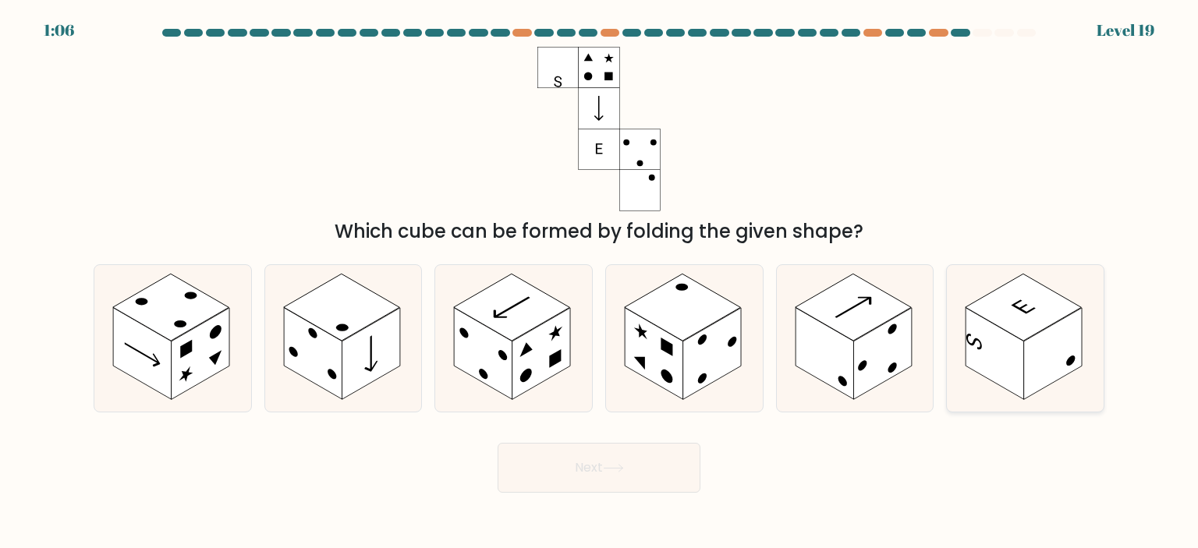
click at [1058, 366] on rect at bounding box center [1053, 354] width 59 height 92
click at [600, 282] on input "f." at bounding box center [599, 279] width 1 height 8
radio input "true"
click at [643, 482] on button "Next" at bounding box center [599, 468] width 203 height 50
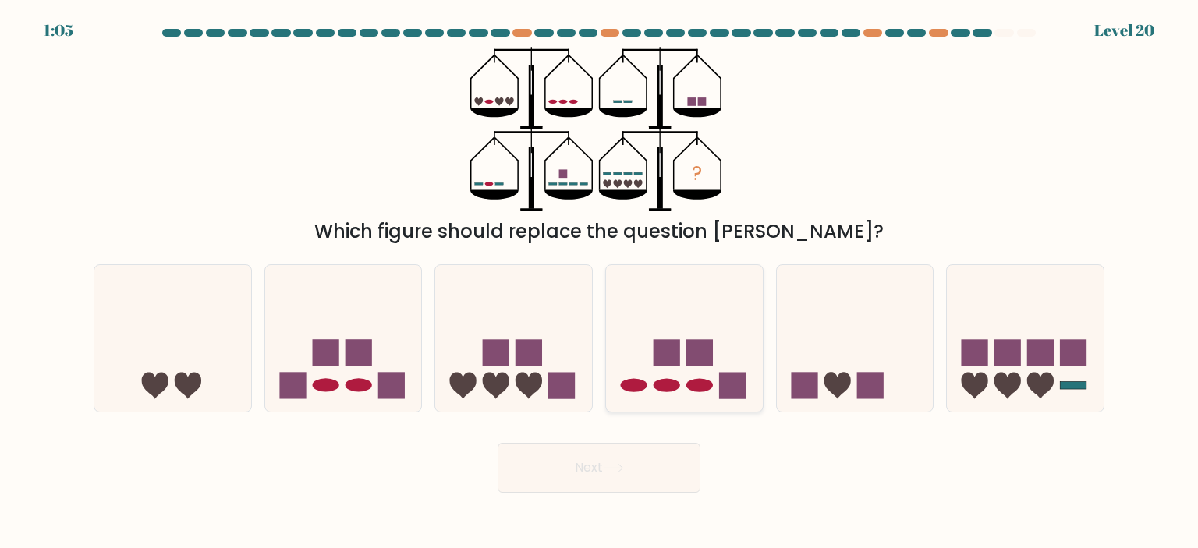
click at [714, 385] on icon at bounding box center [684, 338] width 157 height 129
click at [600, 282] on input "d." at bounding box center [599, 279] width 1 height 8
radio input "true"
click at [625, 461] on button "Next" at bounding box center [599, 468] width 203 height 50
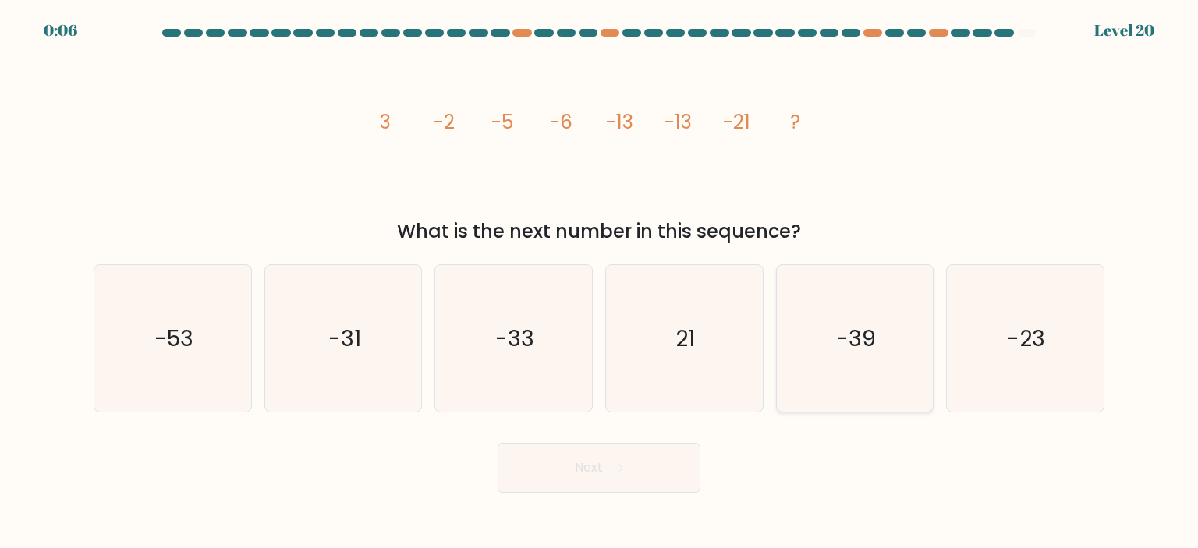
drag, startPoint x: 853, startPoint y: 317, endPoint x: 789, endPoint y: 354, distance: 73.7
click at [853, 318] on icon "-39" at bounding box center [855, 338] width 147 height 147
click at [600, 282] on input "e. -39" at bounding box center [599, 279] width 1 height 8
radio input "true"
click at [645, 464] on button "Next" at bounding box center [599, 468] width 203 height 50
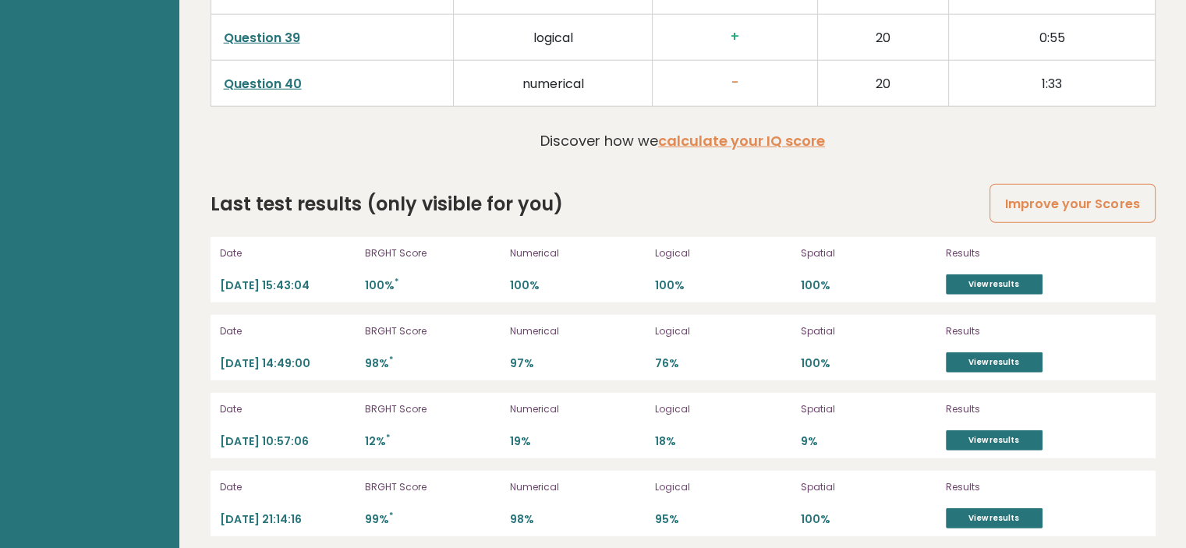
scroll to position [4083, 0]
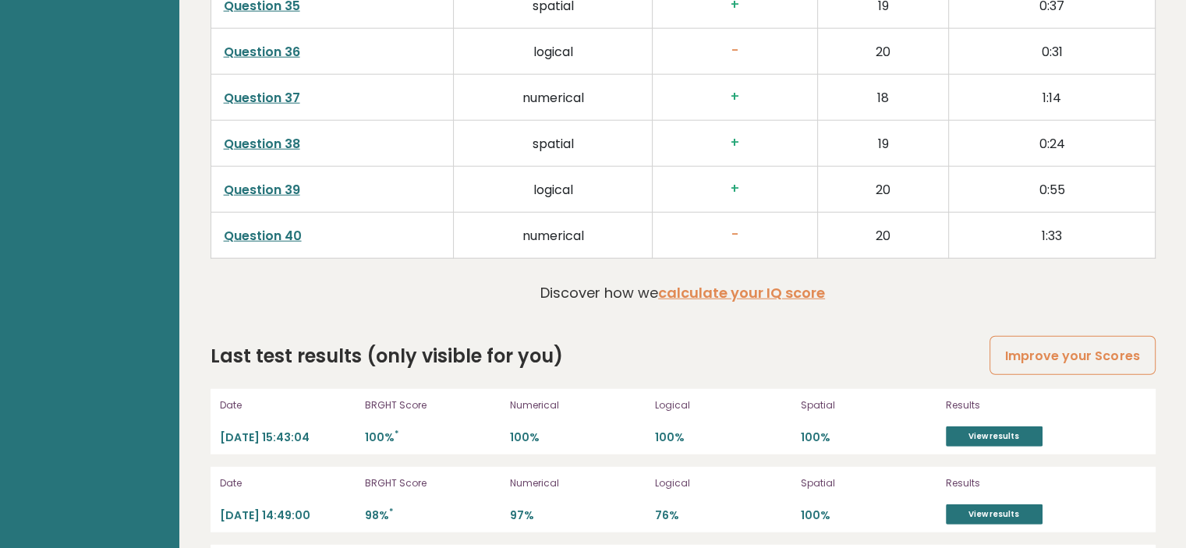
click at [265, 227] on link "Question 40" at bounding box center [263, 236] width 78 height 18
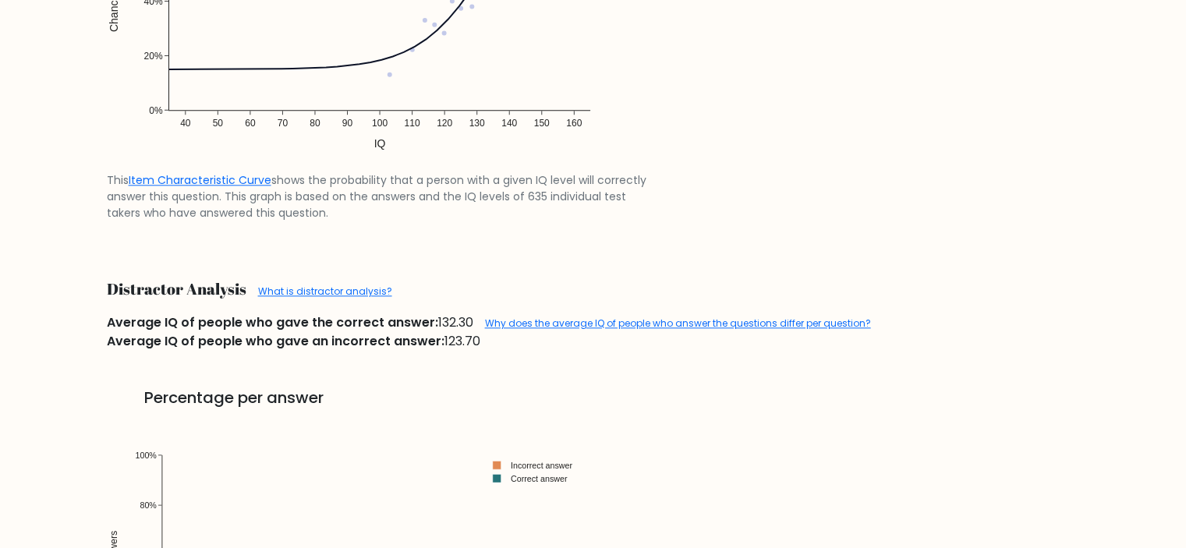
scroll to position [1579, 0]
